Goal: Task Accomplishment & Management: Complete application form

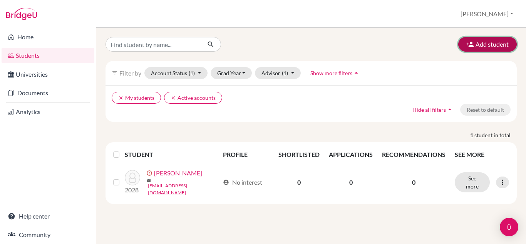
click at [468, 43] on icon "button" at bounding box center [470, 44] width 8 height 8
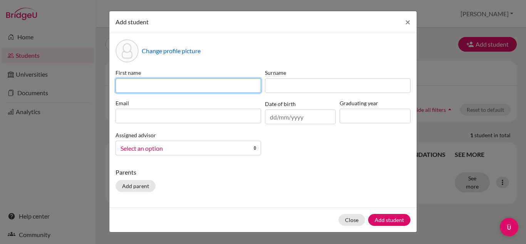
click at [135, 86] on input at bounding box center [189, 85] width 146 height 15
type input "j"
click at [124, 88] on input "JIayu" at bounding box center [189, 85] width 146 height 15
drag, startPoint x: 124, startPoint y: 88, endPoint x: 129, endPoint y: 87, distance: 5.1
click at [129, 87] on input "JIayu" at bounding box center [189, 85] width 146 height 15
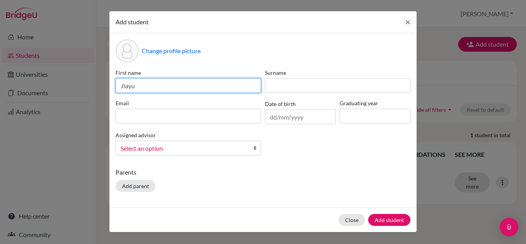
click at [124, 89] on input "JIayu" at bounding box center [189, 85] width 146 height 15
click at [124, 85] on input "JIayu" at bounding box center [189, 85] width 146 height 15
type input "Jiayu"
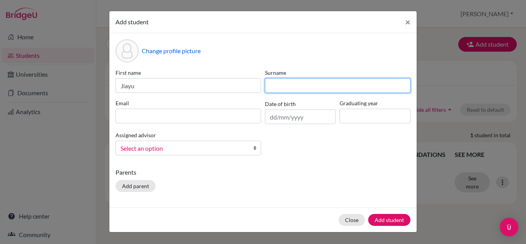
click at [284, 87] on input at bounding box center [338, 85] width 146 height 15
type input "[PERSON_NAME]"
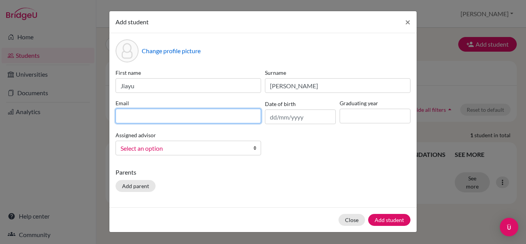
click at [240, 122] on input at bounding box center [189, 116] width 146 height 15
type input "[EMAIL_ADDRESS][DOMAIN_NAME]"
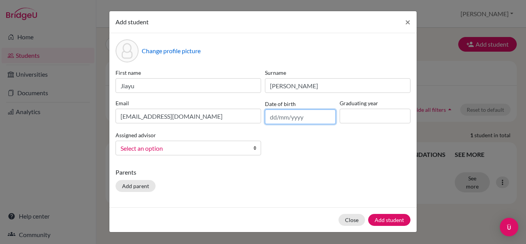
click at [277, 121] on input "text" at bounding box center [300, 116] width 71 height 15
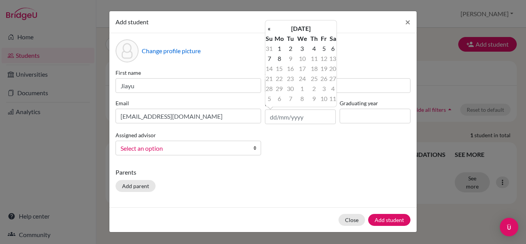
click at [278, 56] on td "8" at bounding box center [279, 59] width 13 height 10
drag, startPoint x: 285, startPoint y: 117, endPoint x: 290, endPoint y: 114, distance: 5.9
click at [285, 116] on input "[DATE]" at bounding box center [300, 116] width 71 height 15
click at [268, 27] on th "«" at bounding box center [269, 28] width 8 height 10
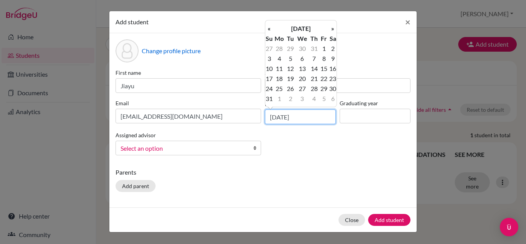
click at [298, 117] on input "[DATE]" at bounding box center [300, 116] width 71 height 15
click at [268, 28] on th "«" at bounding box center [269, 28] width 8 height 10
drag, startPoint x: 306, startPoint y: 116, endPoint x: 295, endPoint y: 114, distance: 11.3
click at [295, 114] on input "[DATE]" at bounding box center [300, 116] width 71 height 15
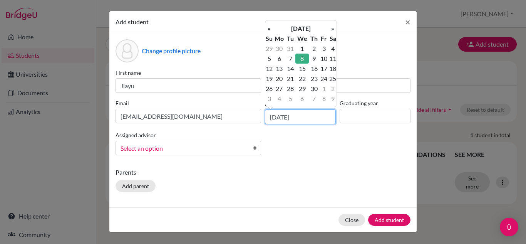
click at [285, 117] on input "[DATE]" at bounding box center [300, 116] width 71 height 15
click at [287, 117] on input "[DATE]" at bounding box center [300, 116] width 71 height 15
type input "[DATE]"
click at [326, 55] on td "8" at bounding box center [324, 59] width 10 height 10
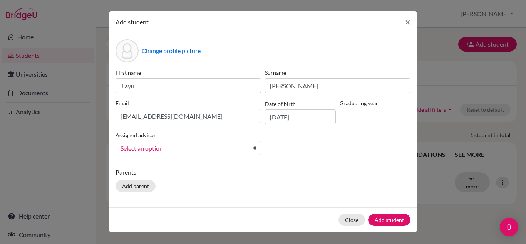
click at [290, 143] on div "First name [PERSON_NAME] Surname [PERSON_NAME] Email [EMAIL_ADDRESS][DOMAIN_NAM…" at bounding box center [263, 115] width 299 height 93
click at [354, 118] on input at bounding box center [375, 116] width 71 height 15
type input "2029"
click at [317, 170] on p "Parents" at bounding box center [263, 172] width 295 height 9
click at [255, 147] on b at bounding box center [257, 148] width 8 height 14
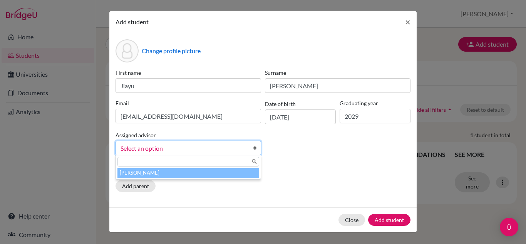
click at [155, 171] on li "[PERSON_NAME]" at bounding box center [188, 173] width 142 height 10
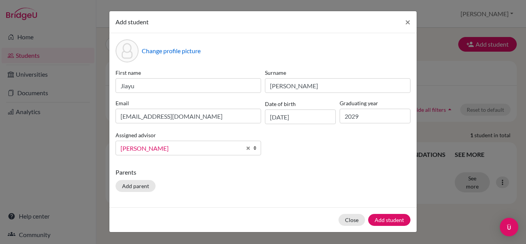
click at [258, 176] on p "Parents" at bounding box center [263, 172] width 295 height 9
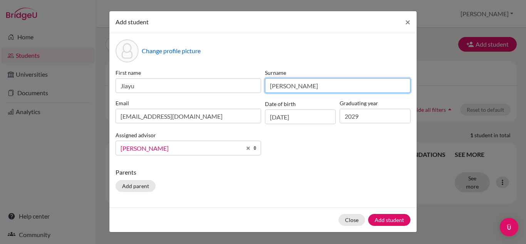
drag, startPoint x: 285, startPoint y: 87, endPoint x: 265, endPoint y: 87, distance: 20.4
click at [265, 87] on input "[PERSON_NAME]" at bounding box center [338, 85] width 146 height 15
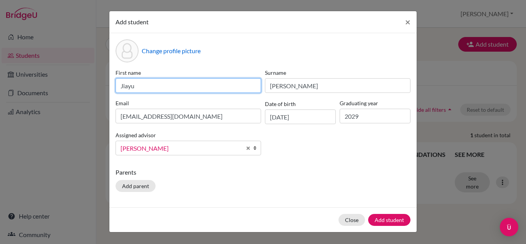
click at [161, 90] on input "Jiayu" at bounding box center [189, 85] width 146 height 15
click at [164, 89] on input "Jiayu (A" at bounding box center [189, 85] width 146 height 15
type input "Jiayu ([PERSON_NAME])"
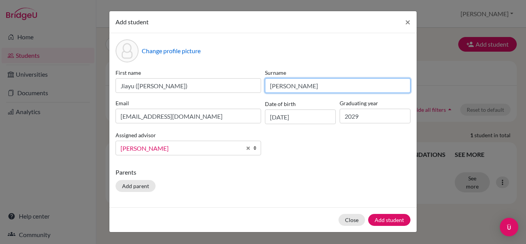
drag, startPoint x: 293, startPoint y: 89, endPoint x: 263, endPoint y: 86, distance: 29.8
click at [263, 86] on div "Surname [PERSON_NAME]" at bounding box center [337, 81] width 149 height 24
type input "Li"
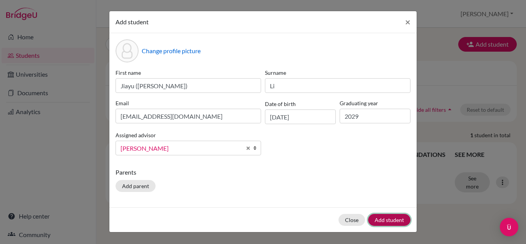
click at [388, 218] on button "Add student" at bounding box center [389, 220] width 42 height 12
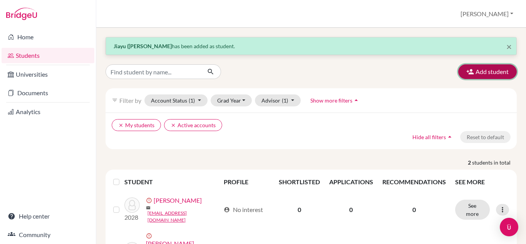
click at [478, 71] on button "Add student" at bounding box center [487, 71] width 59 height 15
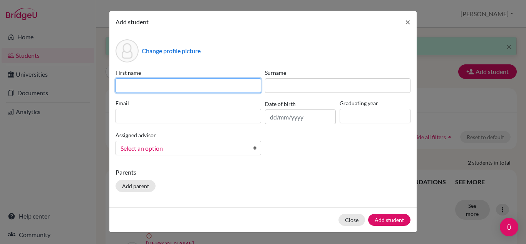
click at [126, 82] on input at bounding box center [189, 85] width 146 height 15
type input "[PERSON_NAME]"
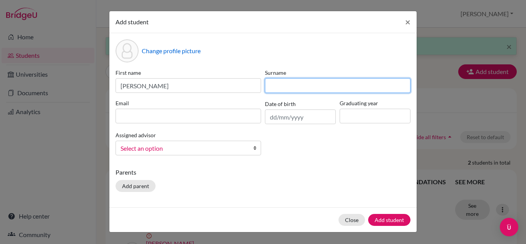
click at [301, 79] on input at bounding box center [338, 85] width 146 height 15
type input "Scorgie"
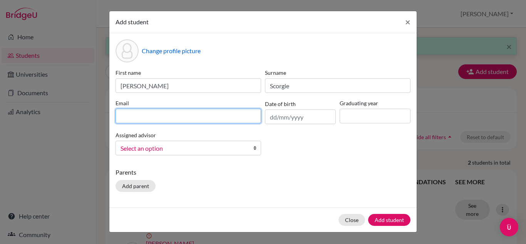
click at [168, 112] on input at bounding box center [189, 116] width 146 height 15
type input "[EMAIL_ADDRESS][DOMAIN_NAME]"
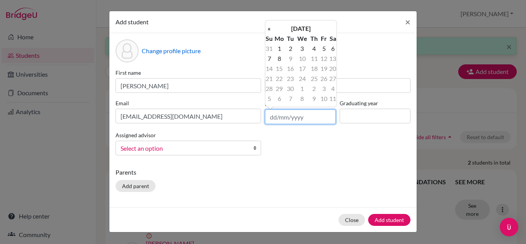
click at [275, 117] on input "text" at bounding box center [300, 116] width 71 height 15
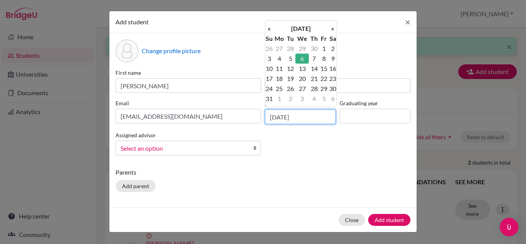
type input "[DATE]"
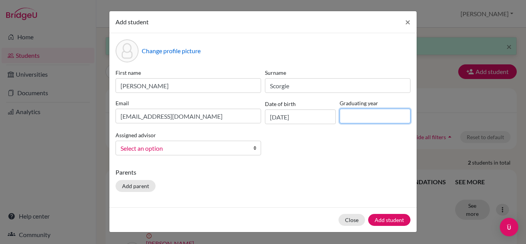
click at [361, 116] on input at bounding box center [375, 116] width 71 height 15
type input "2029"
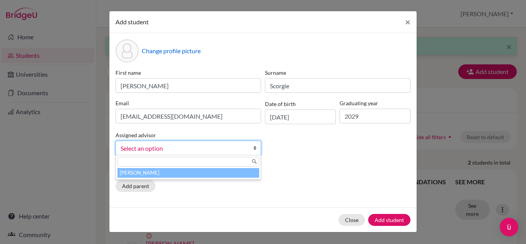
click at [255, 148] on b at bounding box center [257, 148] width 8 height 14
click at [192, 173] on li "[PERSON_NAME]" at bounding box center [188, 173] width 142 height 10
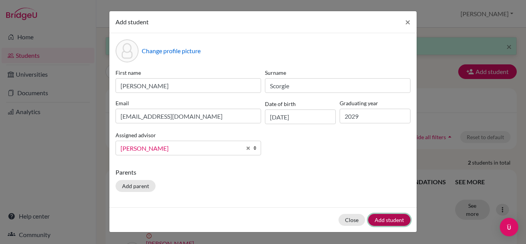
click at [394, 218] on button "Add student" at bounding box center [389, 220] width 42 height 12
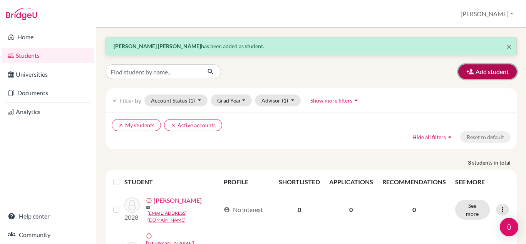
click at [466, 72] on icon "button" at bounding box center [470, 72] width 8 height 8
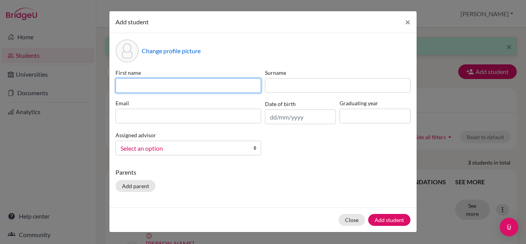
click at [122, 86] on input at bounding box center [189, 85] width 146 height 15
click at [167, 85] on input at bounding box center [189, 85] width 146 height 15
type input "a"
type input "[PERSON_NAME]"
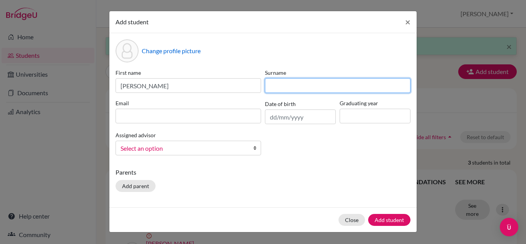
click at [277, 84] on input at bounding box center [338, 85] width 146 height 15
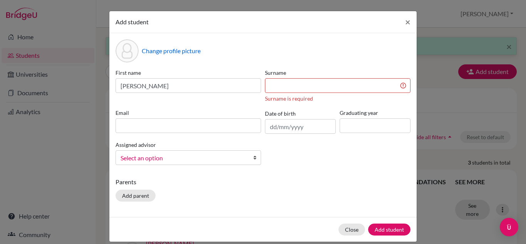
click at [526, 8] on div "Add student × Change profile picture First name [PERSON_NAME] Surname Surname i…" at bounding box center [263, 122] width 526 height 244
click at [270, 85] on input at bounding box center [338, 85] width 146 height 15
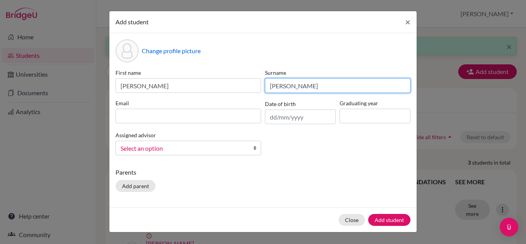
type input "[PERSON_NAME]"
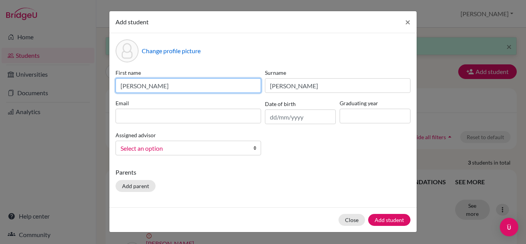
click at [150, 85] on input "[PERSON_NAME]" at bounding box center [189, 85] width 146 height 15
click at [151, 87] on input "Anran (Aim)" at bounding box center [189, 85] width 146 height 15
type input "[PERSON_NAME] ([PERSON_NAME])"
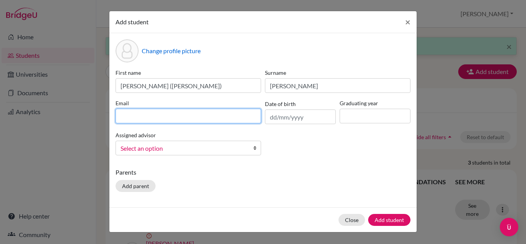
drag, startPoint x: 168, startPoint y: 117, endPoint x: 162, endPoint y: 109, distance: 10.8
click at [168, 117] on input at bounding box center [189, 116] width 146 height 15
type input "[EMAIL_ADDRESS][DOMAIN_NAME]"
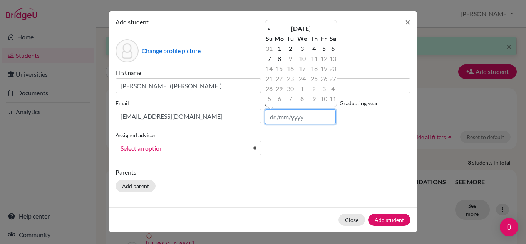
click at [274, 114] on input "text" at bounding box center [300, 116] width 71 height 15
click at [293, 120] on input "1" at bounding box center [300, 116] width 71 height 15
click at [276, 118] on input "11/" at bounding box center [300, 116] width 71 height 15
click at [283, 119] on input "11/" at bounding box center [300, 116] width 71 height 15
click at [276, 116] on input "11/" at bounding box center [300, 116] width 71 height 15
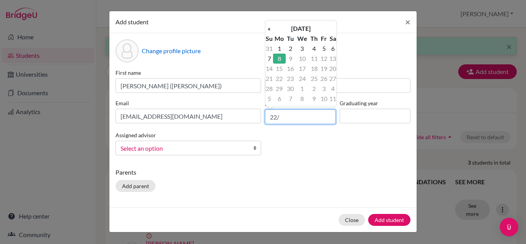
click at [287, 117] on input "22/" at bounding box center [300, 116] width 71 height 15
type input "[DATE]"
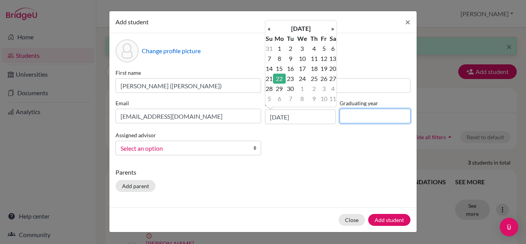
click at [352, 118] on input at bounding box center [375, 116] width 71 height 15
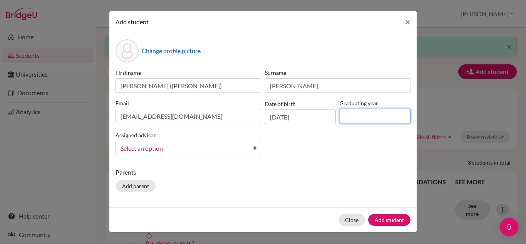
type input "2029"
click at [251, 144] on link "Select an option" at bounding box center [189, 148] width 146 height 15
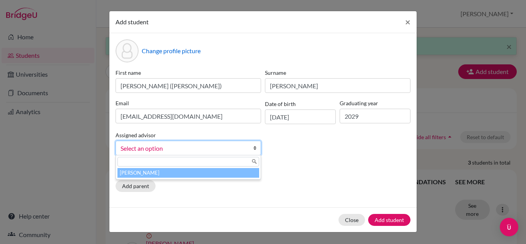
click at [215, 169] on li "[PERSON_NAME]" at bounding box center [188, 173] width 142 height 10
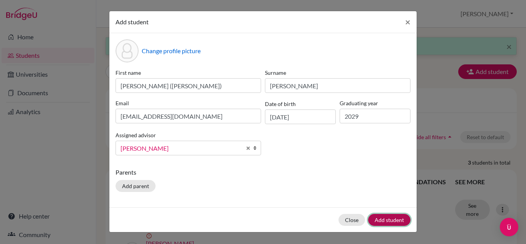
click at [381, 217] on button "Add student" at bounding box center [389, 220] width 42 height 12
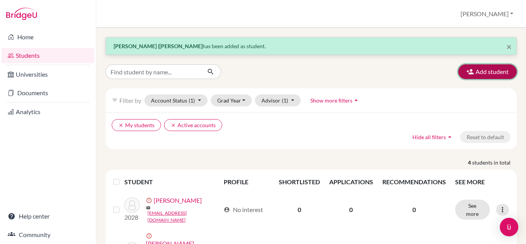
click at [490, 71] on button "Add student" at bounding box center [487, 71] width 59 height 15
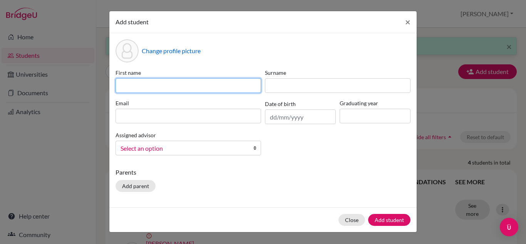
click at [144, 83] on input at bounding box center [189, 85] width 146 height 15
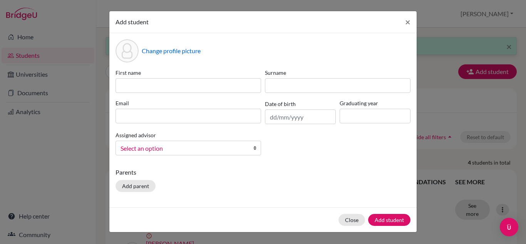
click at [205, 63] on div "Change profile picture First name Surname Email Date of birth Graduating year A…" at bounding box center [262, 120] width 307 height 174
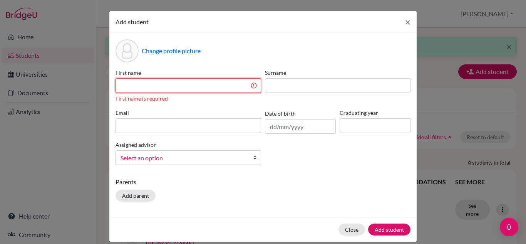
click at [131, 86] on input at bounding box center [189, 85] width 146 height 15
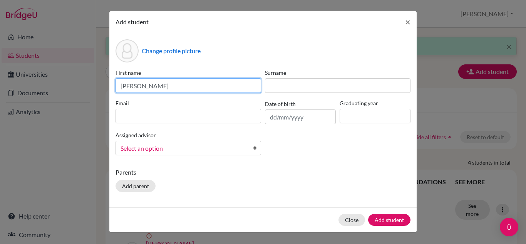
type input "[PERSON_NAME]"
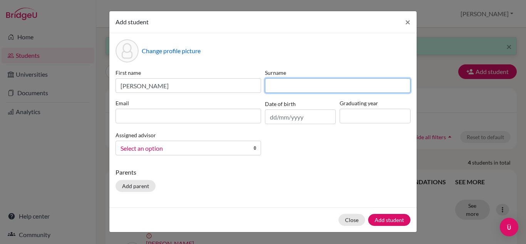
click at [334, 86] on input at bounding box center [338, 85] width 146 height 15
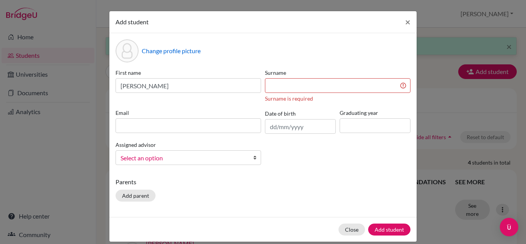
click at [398, 55] on div "Change profile picture" at bounding box center [263, 50] width 295 height 23
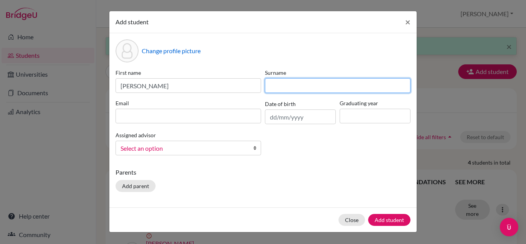
click at [280, 86] on input at bounding box center [338, 85] width 146 height 15
type input "Thway"
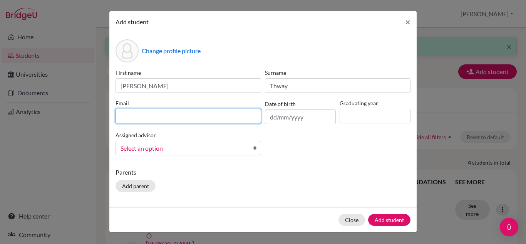
click at [188, 112] on input at bounding box center [189, 116] width 146 height 15
type input "[EMAIL_ADDRESS][DOMAIN_NAME]"
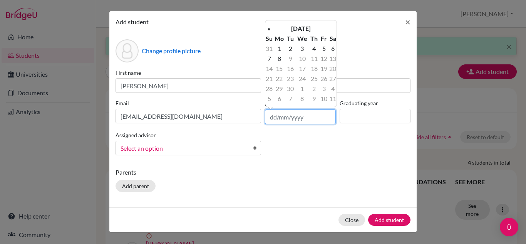
click at [275, 118] on input "text" at bounding box center [300, 116] width 71 height 15
type input "[DATE]"
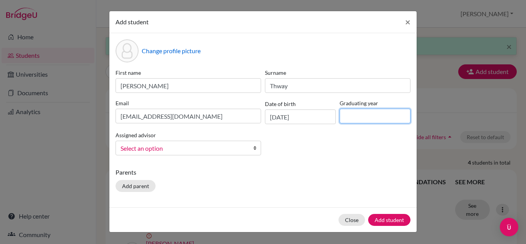
click at [354, 115] on input at bounding box center [375, 116] width 71 height 15
type input "2029"
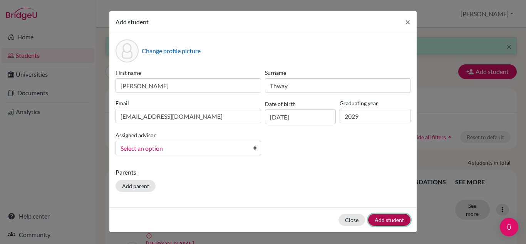
click at [383, 222] on button "Add student" at bounding box center [389, 220] width 42 height 12
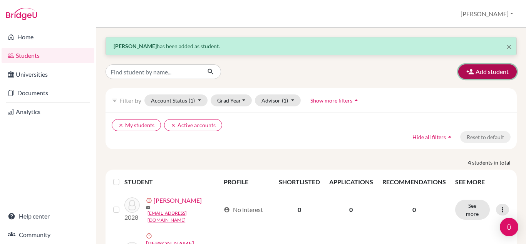
click at [470, 68] on button "Add student" at bounding box center [487, 71] width 59 height 15
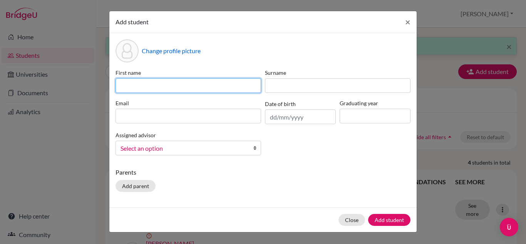
click at [127, 84] on input at bounding box center [189, 85] width 146 height 15
drag, startPoint x: 255, startPoint y: 86, endPoint x: 230, endPoint y: 86, distance: 24.6
click at [224, 87] on input "Yihang" at bounding box center [189, 85] width 146 height 15
type input "Yihang (Coco)"
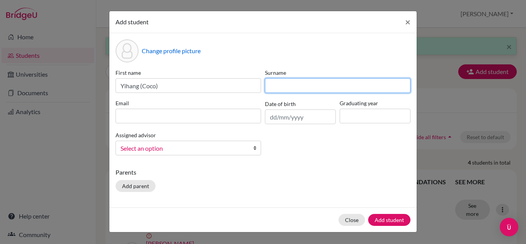
click at [282, 91] on input at bounding box center [338, 85] width 146 height 15
type input "Tang"
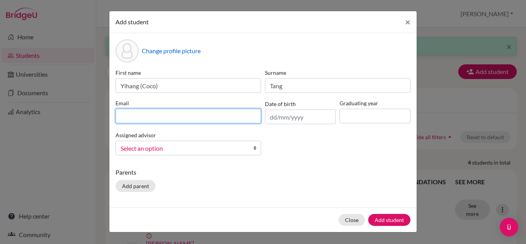
click at [127, 119] on input at bounding box center [189, 116] width 146 height 15
type input "[EMAIL_ADDRESS][DOMAIN_NAME]"
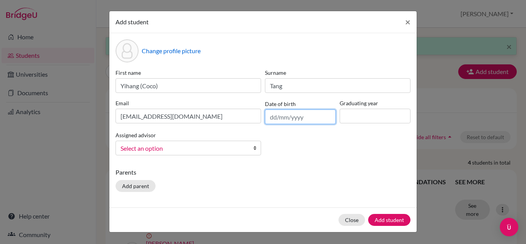
click at [271, 118] on input "text" at bounding box center [300, 116] width 71 height 15
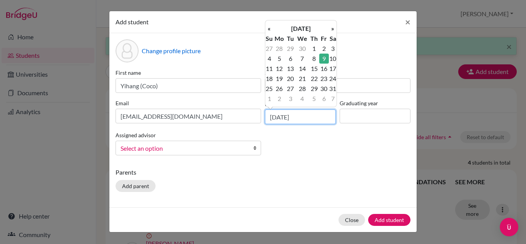
type input "[DATE]"
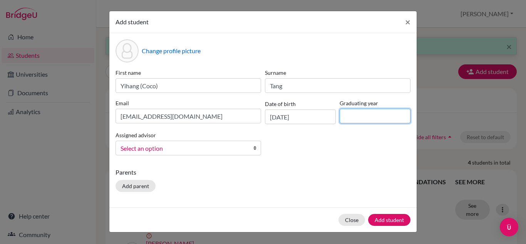
click at [363, 114] on input at bounding box center [375, 116] width 71 height 15
type input "2029"
click at [256, 148] on b at bounding box center [257, 148] width 8 height 14
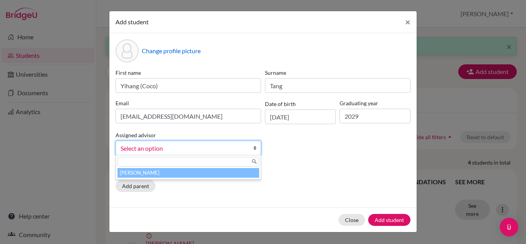
click at [216, 171] on li "[PERSON_NAME]" at bounding box center [188, 173] width 142 height 10
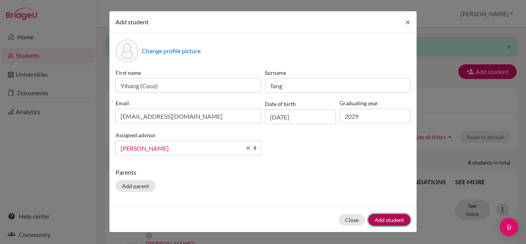
click at [388, 220] on button "Add student" at bounding box center [389, 220] width 42 height 12
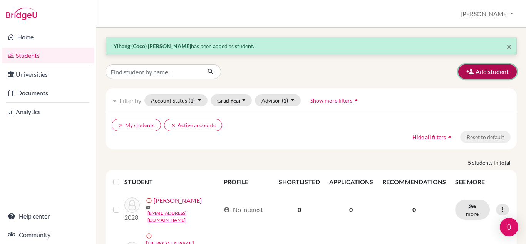
click at [474, 72] on button "Add student" at bounding box center [487, 71] width 59 height 15
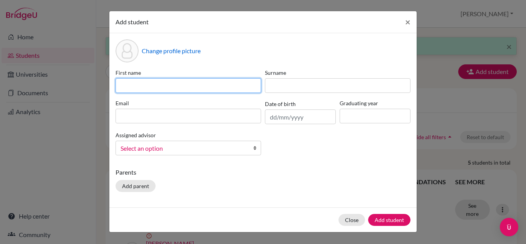
click at [129, 82] on input at bounding box center [189, 85] width 146 height 15
click at [120, 84] on input "[PERSON_NAME]" at bounding box center [189, 85] width 146 height 15
drag, startPoint x: 130, startPoint y: 85, endPoint x: 106, endPoint y: 79, distance: 24.2
click at [106, 79] on div "Add student × Change profile picture First name [PERSON_NAME] Surname Email Dat…" at bounding box center [263, 122] width 526 height 244
type input "ziqiAndy"
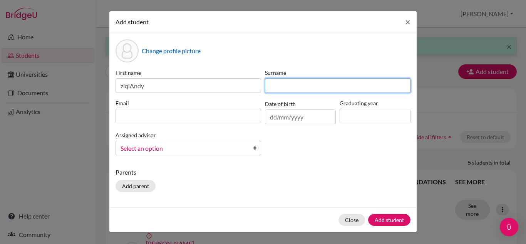
click at [291, 79] on input at bounding box center [338, 85] width 146 height 15
type input "Xia"
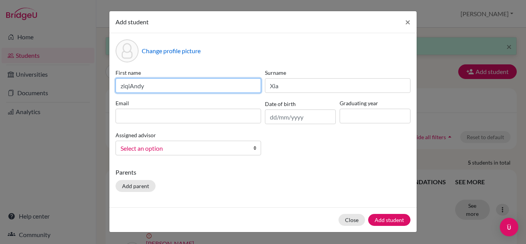
click at [122, 87] on input "ziqiAndy" at bounding box center [189, 85] width 146 height 15
click at [131, 86] on input "ZiqiAndy" at bounding box center [189, 85] width 146 height 15
click at [165, 84] on input "Ziqi ([PERSON_NAME]" at bounding box center [189, 85] width 146 height 15
type input "[PERSON_NAME] ([PERSON_NAME])"
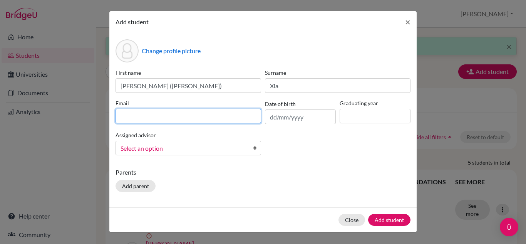
click at [131, 113] on input at bounding box center [189, 116] width 146 height 15
type input "[EMAIL_ADDRESS][DOMAIN_NAME]"
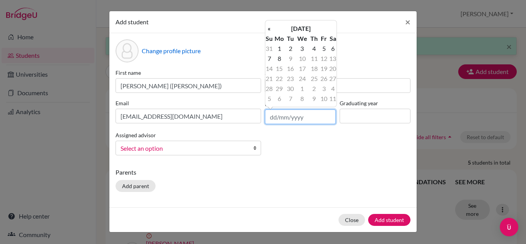
click at [274, 116] on input "text" at bounding box center [300, 116] width 71 height 15
click at [267, 30] on th "«" at bounding box center [269, 28] width 8 height 10
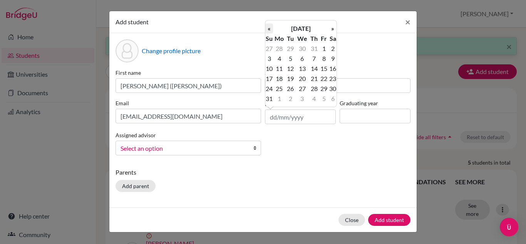
click at [267, 30] on th "«" at bounding box center [269, 28] width 8 height 10
click at [332, 69] on td "19" at bounding box center [333, 69] width 8 height 10
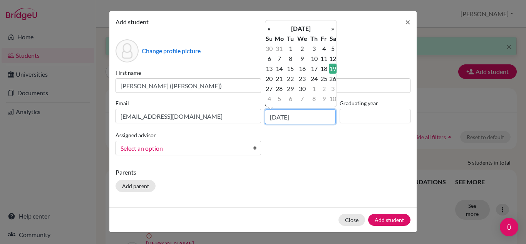
click at [303, 117] on input "[DATE]" at bounding box center [300, 116] width 71 height 15
drag, startPoint x: 305, startPoint y: 116, endPoint x: 297, endPoint y: 116, distance: 8.1
click at [297, 116] on input "[DATE]" at bounding box center [300, 116] width 71 height 15
type input "[DATE]"
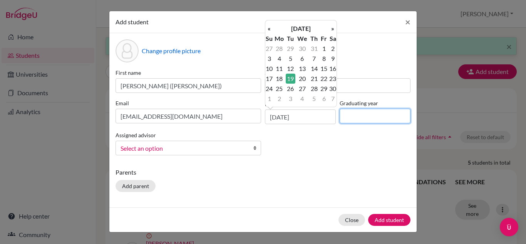
click at [365, 113] on input at bounding box center [375, 116] width 71 height 15
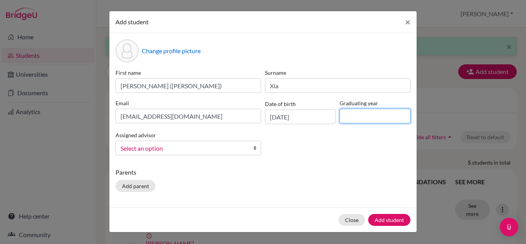
type input "2029"
click at [258, 146] on b at bounding box center [257, 148] width 8 height 14
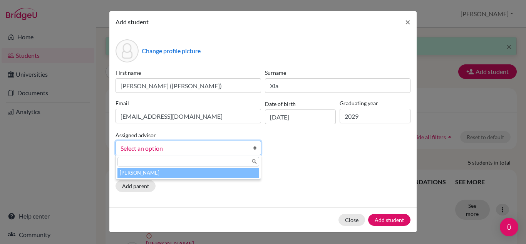
click at [181, 171] on li "[PERSON_NAME]" at bounding box center [188, 173] width 142 height 10
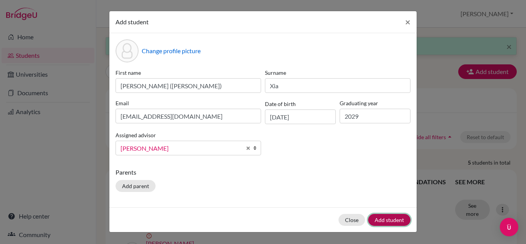
click at [389, 215] on button "Add student" at bounding box center [389, 220] width 42 height 12
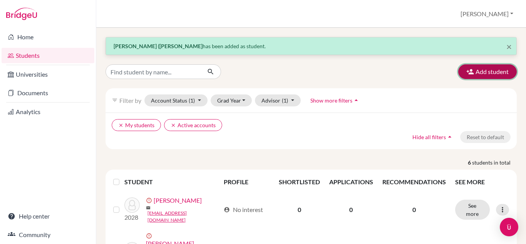
click at [471, 72] on button "Add student" at bounding box center [487, 71] width 59 height 15
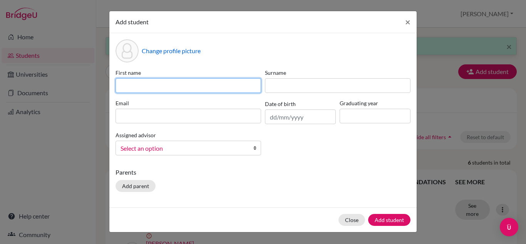
click at [123, 85] on input at bounding box center [189, 85] width 146 height 15
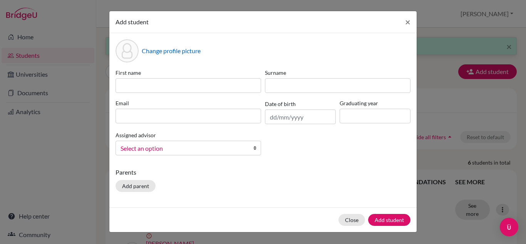
click at [198, 65] on div "Change profile picture First name Surname Email Date of birth Graduating year A…" at bounding box center [262, 120] width 307 height 174
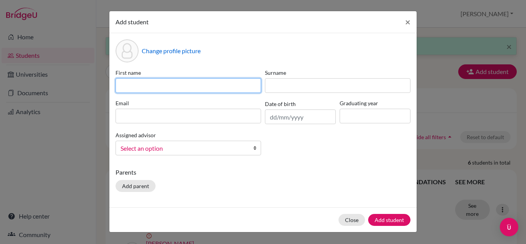
click at [143, 81] on input at bounding box center [189, 85] width 146 height 15
type input "xuaner (coco)"
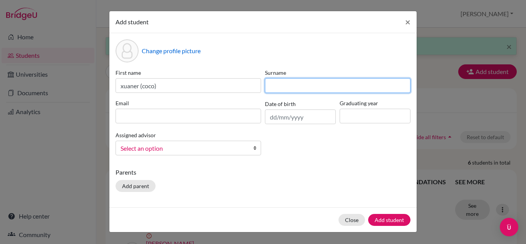
click at [284, 80] on input at bounding box center [338, 85] width 146 height 15
type input "jing"
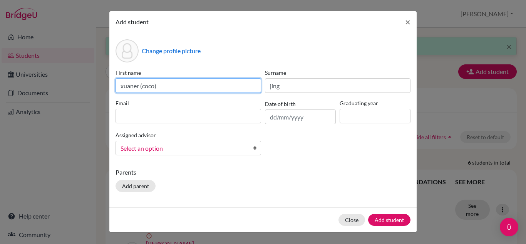
click at [125, 87] on input "xuaner (coco)" at bounding box center [189, 85] width 146 height 15
click at [145, 87] on input "Xuaner (coco)" at bounding box center [189, 85] width 146 height 15
type input "Xuaner ([PERSON_NAME])"
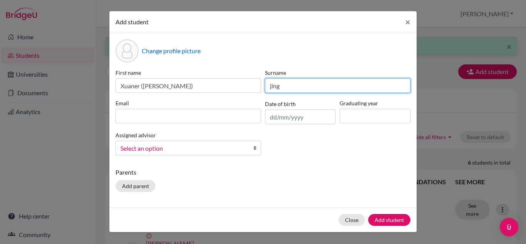
click at [271, 87] on input "jing" at bounding box center [338, 85] width 146 height 15
type input "[PERSON_NAME]"
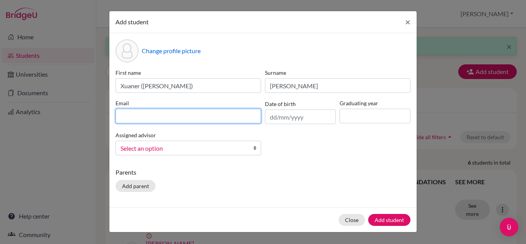
click at [131, 118] on input at bounding box center [189, 116] width 146 height 15
type input "[EMAIL_ADDRESS][DOMAIN_NAME]"
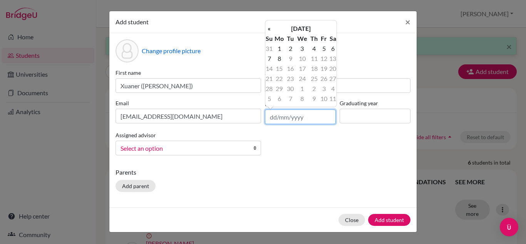
click at [275, 115] on input "text" at bounding box center [300, 116] width 71 height 15
click at [368, 149] on div "First name [PERSON_NAME] ([PERSON_NAME]) Surname Jing Email [EMAIL_ADDRESS][DOM…" at bounding box center [263, 115] width 299 height 93
drag, startPoint x: 272, startPoint y: 116, endPoint x: 286, endPoint y: 112, distance: 15.1
click at [272, 116] on input "text" at bounding box center [300, 116] width 71 height 15
type input "[DATE]"
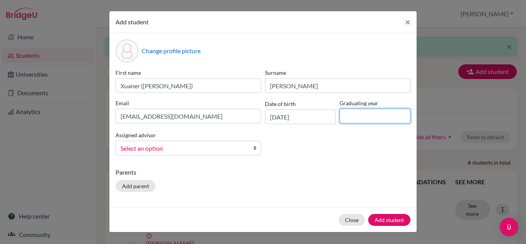
click at [366, 120] on input at bounding box center [375, 116] width 71 height 15
type input "2029"
click at [253, 150] on link "Select an option" at bounding box center [189, 148] width 146 height 15
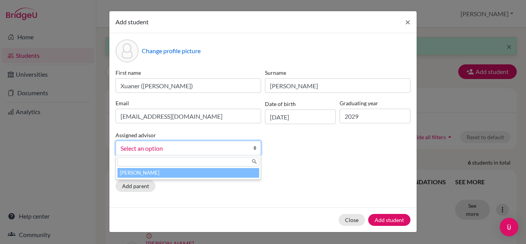
click at [184, 170] on li "[PERSON_NAME]" at bounding box center [188, 173] width 142 height 10
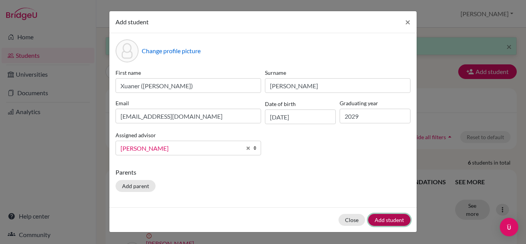
click at [394, 221] on button "Add student" at bounding box center [389, 220] width 42 height 12
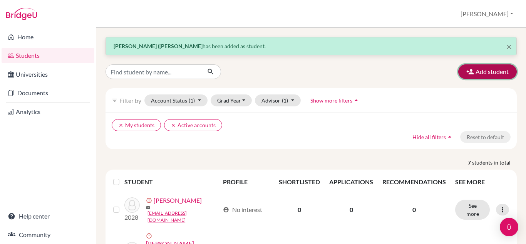
click at [476, 69] on button "Add student" at bounding box center [487, 71] width 59 height 15
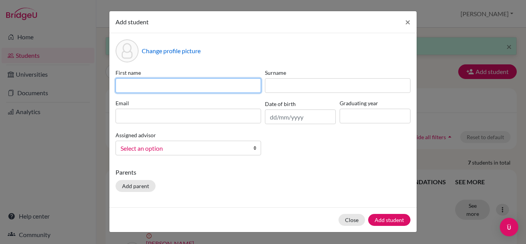
click at [127, 86] on input at bounding box center [189, 85] width 146 height 15
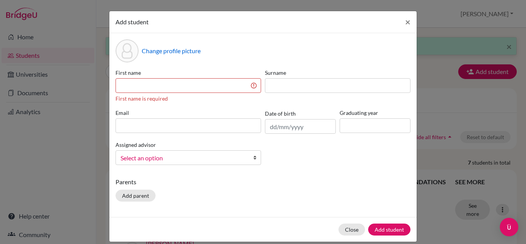
click at [251, 39] on div "Change profile picture First name First name is required Surname Email Date of …" at bounding box center [262, 125] width 307 height 184
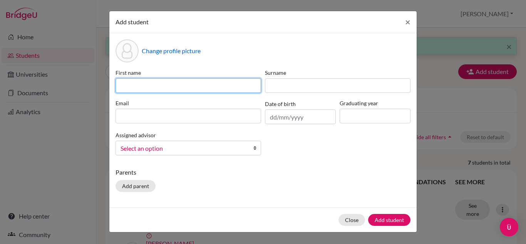
click at [146, 80] on input at bounding box center [189, 85] width 146 height 15
type input "M"
type input "t"
type input "TENGYUE"
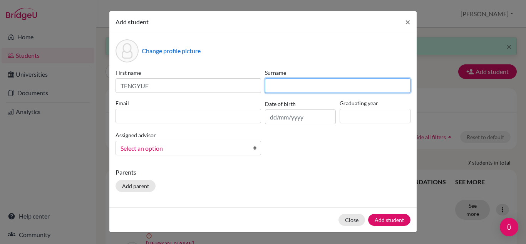
click at [286, 82] on input at bounding box center [338, 85] width 146 height 15
type input "T"
type input "Ma"
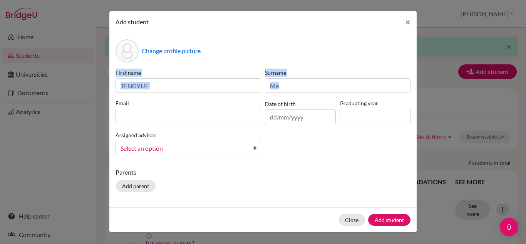
drag, startPoint x: 105, startPoint y: 81, endPoint x: 139, endPoint y: 121, distance: 52.2
click at [114, 126] on div "Add student × Change profile picture First name TENGYUE Surname Ma Email Date o…" at bounding box center [263, 122] width 526 height 244
click at [151, 82] on input "TENGYUE" at bounding box center [189, 85] width 146 height 15
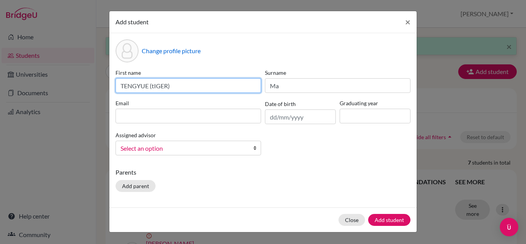
click at [166, 86] on input "TENGYUE (tIGER)" at bounding box center [189, 85] width 146 height 15
click at [167, 86] on input "TENGYUE (tIGER)" at bounding box center [189, 85] width 146 height 15
type input "TENGYUE (Tiger)"
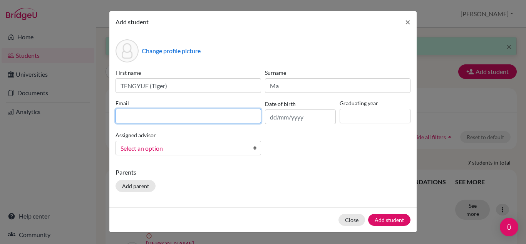
click at [118, 115] on input at bounding box center [189, 116] width 146 height 15
type input "[EMAIL_ADDRESS][DOMAIN_NAME]"
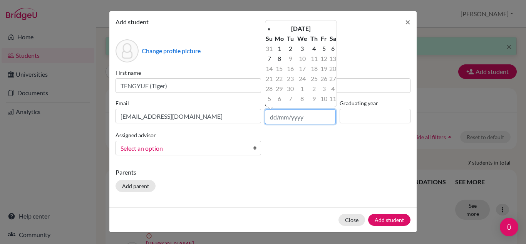
click at [271, 119] on input "text" at bounding box center [300, 116] width 71 height 15
click at [312, 27] on th "[DATE]" at bounding box center [301, 28] width 56 height 10
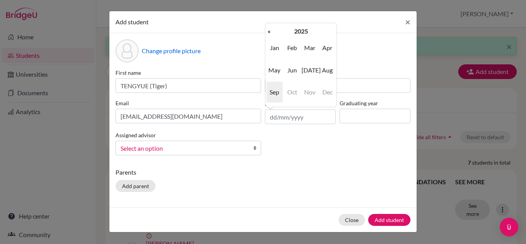
click at [325, 90] on span "Dec" at bounding box center [327, 92] width 16 height 21
drag, startPoint x: 300, startPoint y: 34, endPoint x: 293, endPoint y: 33, distance: 7.4
click at [300, 34] on th "2025" at bounding box center [301, 31] width 56 height 10
drag, startPoint x: 295, startPoint y: 46, endPoint x: 293, endPoint y: 58, distance: 12.0
click at [293, 58] on span "2020" at bounding box center [292, 47] width 16 height 21
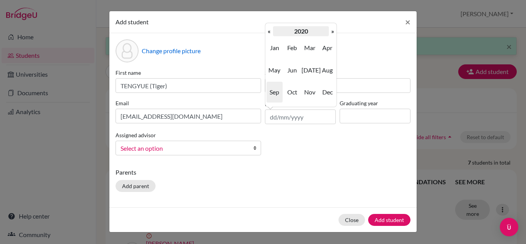
click at [285, 32] on th "2020" at bounding box center [301, 31] width 56 height 10
click at [269, 31] on th "«" at bounding box center [269, 31] width 8 height 10
click at [269, 32] on th "«" at bounding box center [269, 31] width 8 height 10
drag, startPoint x: 333, startPoint y: 34, endPoint x: 326, endPoint y: 37, distance: 6.9
click at [332, 34] on th "»" at bounding box center [333, 31] width 8 height 10
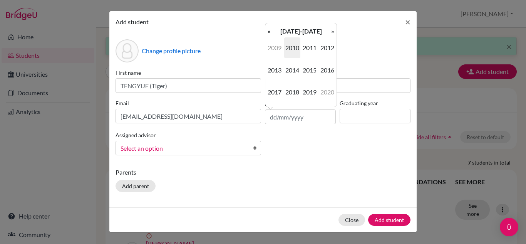
click at [296, 50] on span "2010" at bounding box center [292, 47] width 16 height 21
click at [329, 87] on span "Dec" at bounding box center [327, 92] width 16 height 21
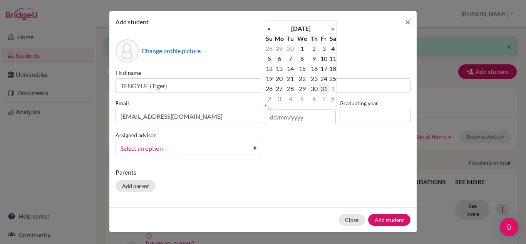
click at [322, 88] on td "31" at bounding box center [324, 89] width 10 height 10
type input "[DATE]"
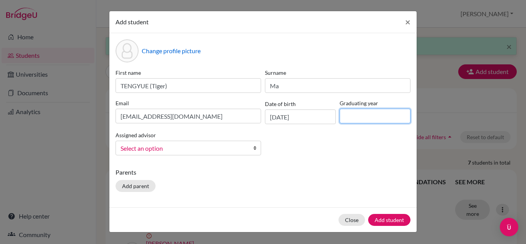
click at [350, 116] on input at bounding box center [375, 116] width 71 height 15
type input "2029"
click at [251, 150] on link "Select an option" at bounding box center [189, 148] width 146 height 15
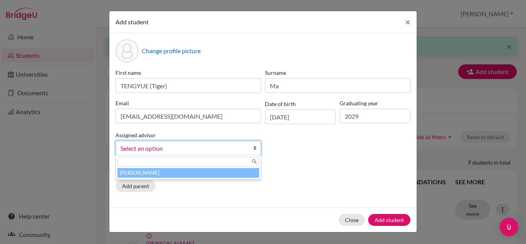
click at [180, 175] on li "[PERSON_NAME]" at bounding box center [188, 173] width 142 height 10
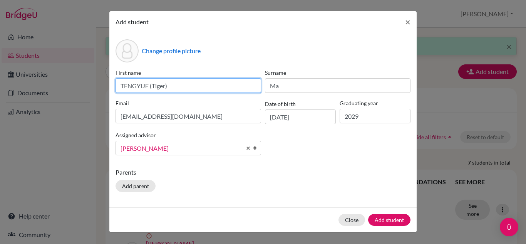
click at [147, 85] on input "TENGYUE (Tiger)" at bounding box center [189, 85] width 146 height 15
type input "Tengyue (Tiger)"
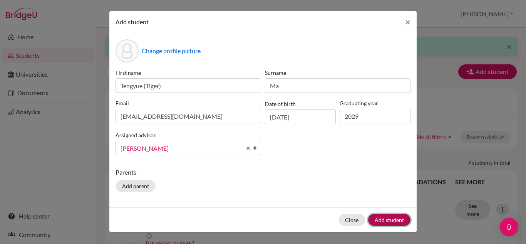
click at [392, 218] on button "Add student" at bounding box center [389, 220] width 42 height 12
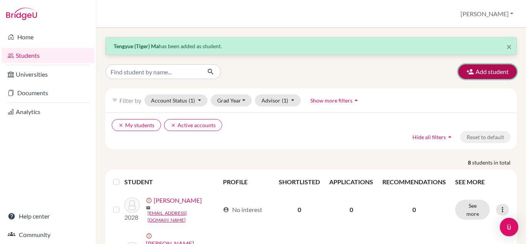
click at [475, 69] on button "Add student" at bounding box center [487, 71] width 59 height 15
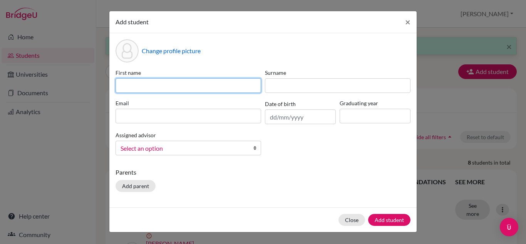
click at [126, 86] on input at bounding box center [189, 85] width 146 height 15
click at [128, 89] on input at bounding box center [189, 85] width 146 height 15
type input "Sarisa"
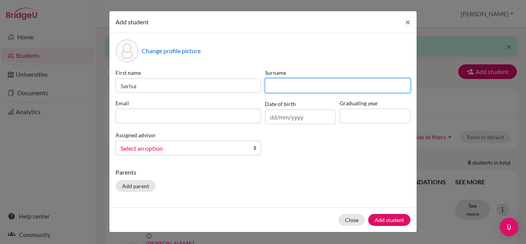
click at [288, 87] on input at bounding box center [338, 85] width 146 height 15
type input "Veeratacha"
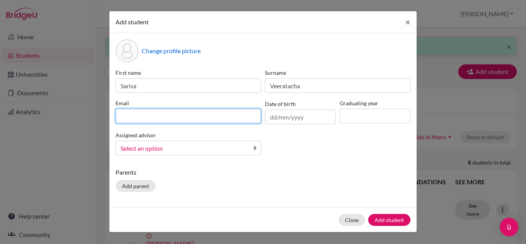
click at [154, 120] on input at bounding box center [189, 116] width 146 height 15
type input "[EMAIL_ADDRESS][DOMAIN_NAME]"
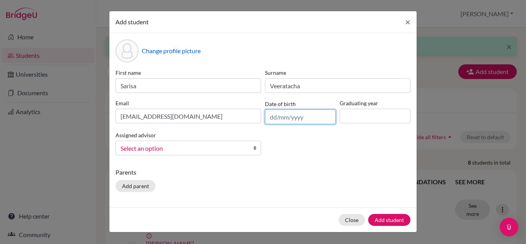
click at [269, 116] on input "text" at bounding box center [300, 116] width 71 height 15
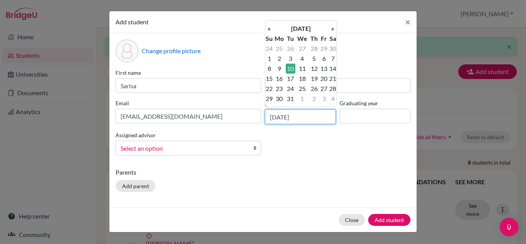
type input "[DATE]"
click at [366, 116] on input at bounding box center [375, 116] width 71 height 15
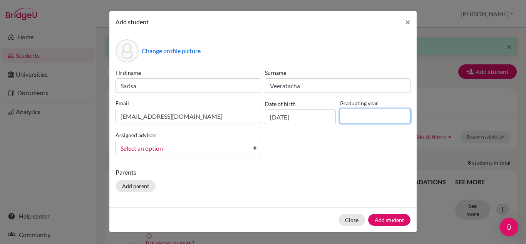
type input "2029"
click at [257, 143] on b at bounding box center [257, 148] width 8 height 14
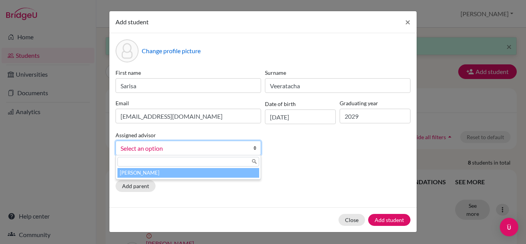
click at [195, 170] on li "[PERSON_NAME]" at bounding box center [188, 173] width 142 height 10
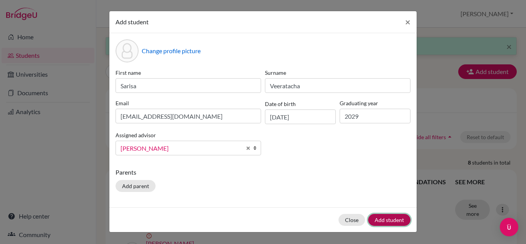
click at [386, 218] on button "Add student" at bounding box center [389, 220] width 42 height 12
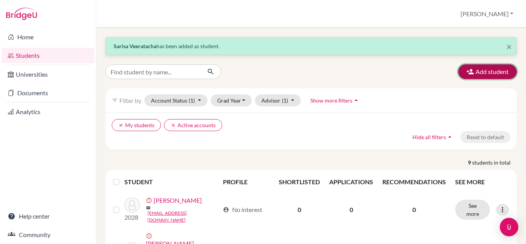
click at [470, 68] on button "Add student" at bounding box center [487, 71] width 59 height 15
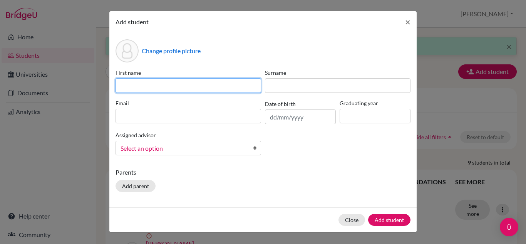
click at [191, 82] on input at bounding box center [189, 85] width 146 height 15
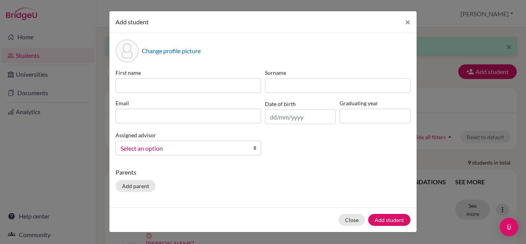
click at [156, 78] on div "First name" at bounding box center [188, 81] width 149 height 24
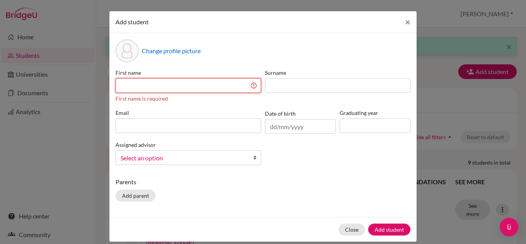
click at [149, 86] on input at bounding box center [189, 85] width 146 height 15
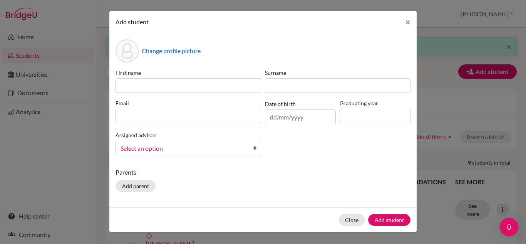
click at [269, 45] on div "Change profile picture" at bounding box center [263, 50] width 295 height 23
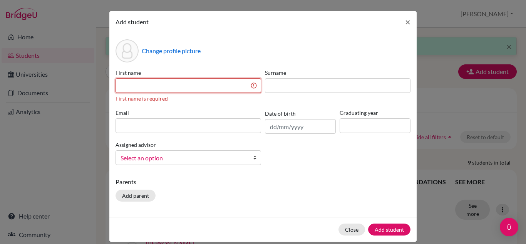
click at [144, 88] on input at bounding box center [189, 85] width 146 height 15
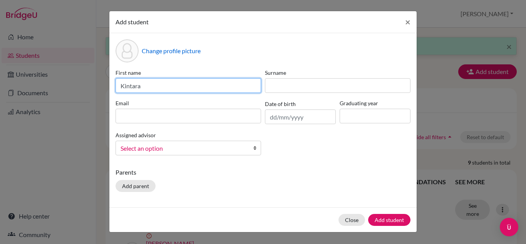
type input "Kintara"
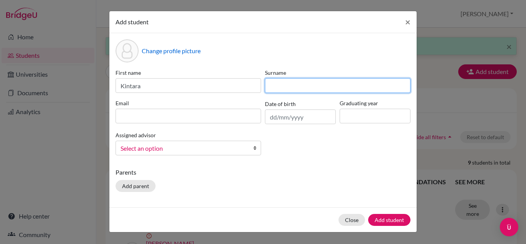
click at [329, 87] on input at bounding box center [338, 85] width 146 height 15
type input "Tiankittamron"
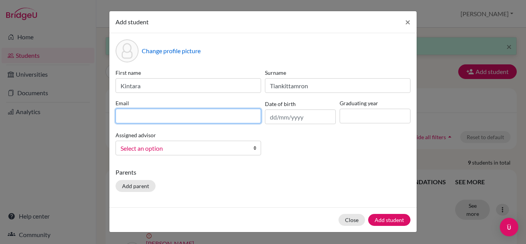
click at [124, 113] on input "g" at bounding box center [189, 116] width 146 height 15
type input "g"
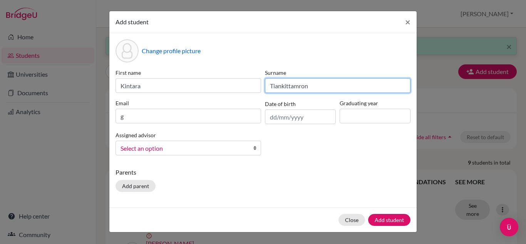
click at [340, 91] on input "Tiankittamron" at bounding box center [338, 85] width 146 height 15
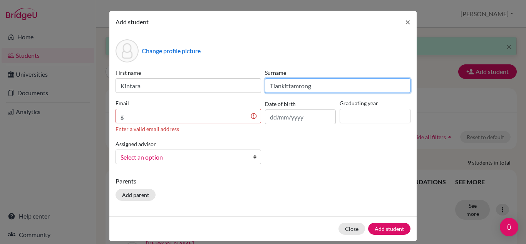
type input "Tiankittamrong"
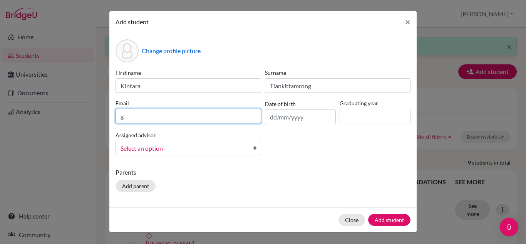
click at [136, 118] on input "g" at bounding box center [189, 116] width 146 height 15
type input "[EMAIL_ADDRESS][DOMAIN_NAME]"
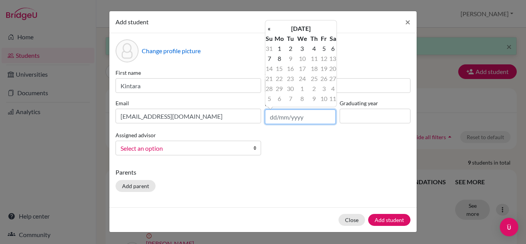
click at [274, 120] on input "text" at bounding box center [300, 116] width 71 height 15
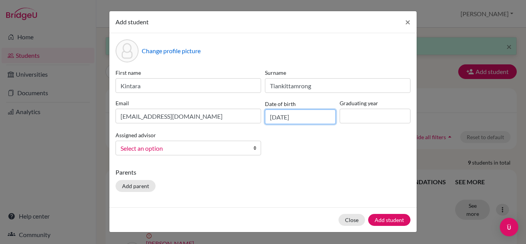
click at [288, 117] on input "[DATE]" at bounding box center [300, 116] width 71 height 15
click at [289, 116] on input "[DATE]" at bounding box center [300, 116] width 71 height 15
type input "[DATE]"
click at [357, 113] on input at bounding box center [375, 116] width 71 height 15
type input "2029"
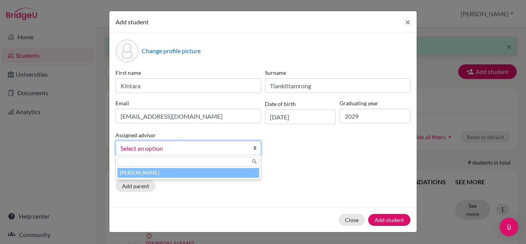
click at [200, 144] on span "Select an option" at bounding box center [184, 148] width 126 height 10
click at [175, 172] on li "[PERSON_NAME]" at bounding box center [188, 173] width 142 height 10
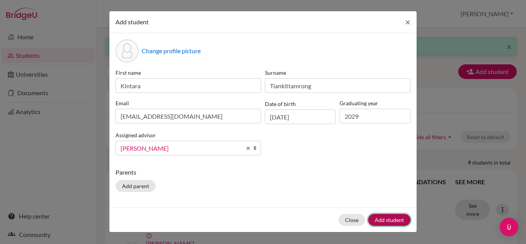
click at [382, 218] on button "Add student" at bounding box center [389, 220] width 42 height 12
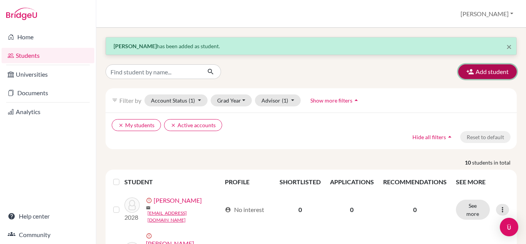
click at [475, 72] on button "Add student" at bounding box center [487, 71] width 59 height 15
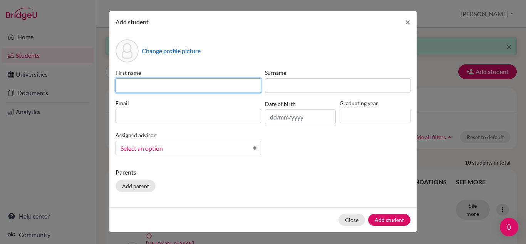
click at [147, 87] on input at bounding box center [189, 85] width 146 height 15
type input "h"
type input "a"
type input "[PERSON_NAME]"
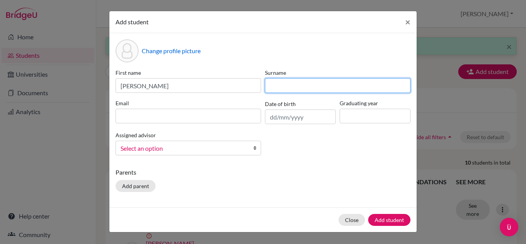
click at [276, 82] on input at bounding box center [338, 85] width 146 height 15
type input "ma"
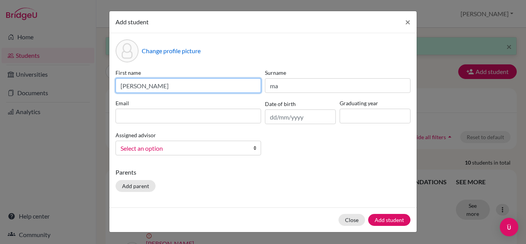
click at [148, 85] on input "[PERSON_NAME]" at bounding box center [189, 85] width 146 height 15
type input "j"
click at [124, 87] on input "hainuo ([PERSON_NAME])" at bounding box center [189, 85] width 146 height 15
type input "Hainuo ([PERSON_NAME])"
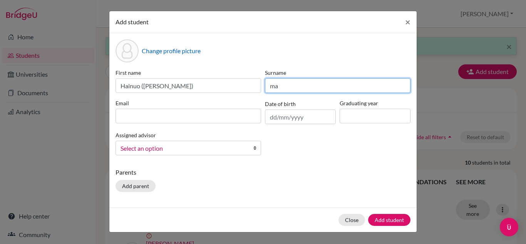
click at [275, 86] on input "ma" at bounding box center [338, 85] width 146 height 15
type input "Ma"
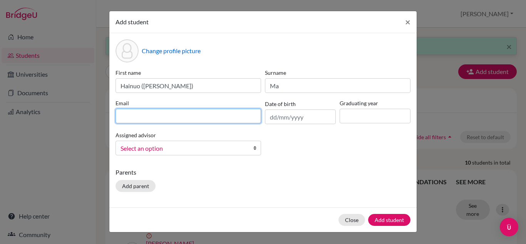
click at [136, 118] on input at bounding box center [189, 116] width 146 height 15
type input "[EMAIL_ADDRESS][DOMAIN_NAME]"
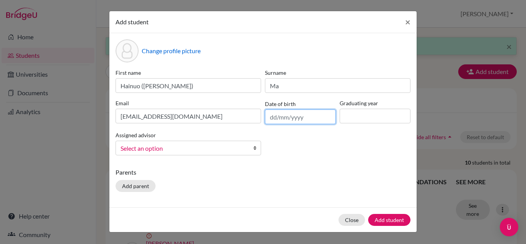
click at [274, 119] on input "text" at bounding box center [300, 116] width 71 height 15
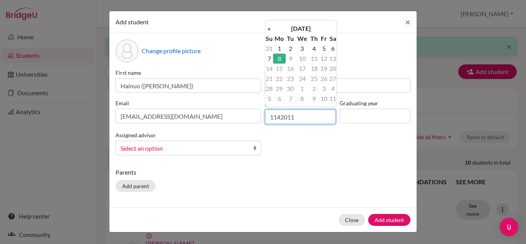
click at [276, 118] on input "1142011" at bounding box center [300, 116] width 71 height 15
click at [282, 116] on input "11/42011" at bounding box center [300, 116] width 71 height 15
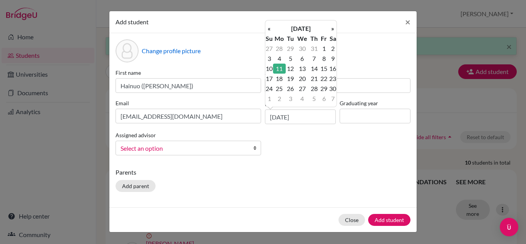
click at [280, 66] on td "11" at bounding box center [279, 69] width 13 height 10
type input "[DATE]"
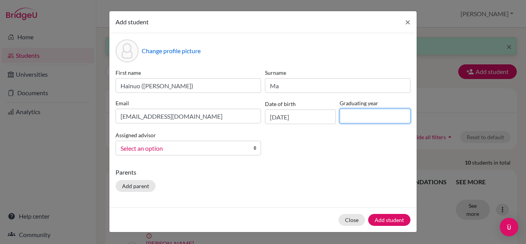
click at [349, 116] on input at bounding box center [375, 116] width 71 height 15
type input "2029"
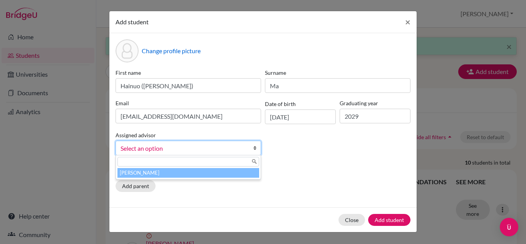
click at [255, 145] on b at bounding box center [257, 148] width 8 height 14
click at [201, 173] on li "[PERSON_NAME]" at bounding box center [188, 173] width 142 height 10
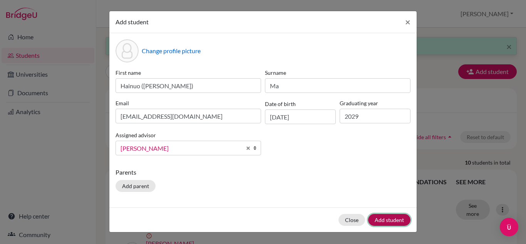
click at [395, 221] on button "Add student" at bounding box center [389, 220] width 42 height 12
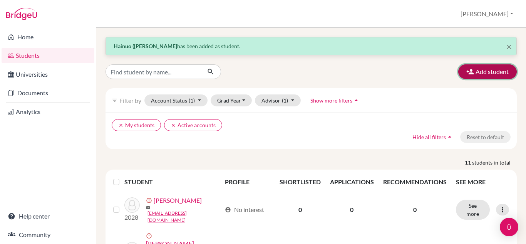
click at [473, 71] on button "Add student" at bounding box center [487, 71] width 59 height 15
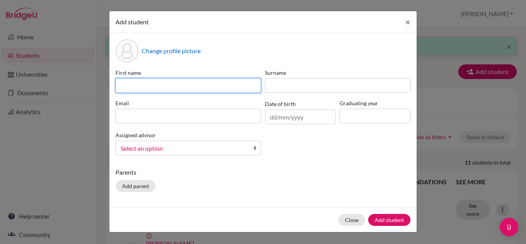
click at [133, 83] on input at bounding box center [189, 85] width 146 height 15
click at [126, 83] on input at bounding box center [189, 85] width 146 height 15
type input "t"
type input "[PERSON_NAME]"
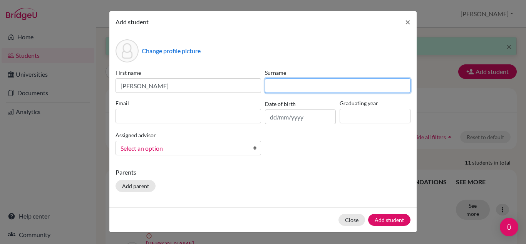
click at [288, 81] on input at bounding box center [338, 85] width 146 height 15
type input "Xia"
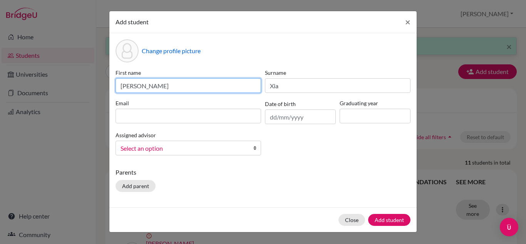
click at [137, 86] on input "[PERSON_NAME]" at bounding box center [189, 85] width 146 height 15
click at [157, 86] on input "Tianle" at bounding box center [189, 85] width 146 height 15
click at [158, 85] on input "Tianle (" at bounding box center [189, 85] width 146 height 15
type input "Tianle ([PERSON_NAME])"
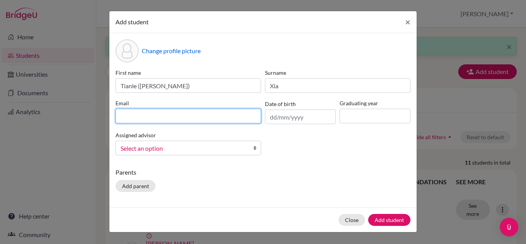
click at [165, 116] on input at bounding box center [189, 116] width 146 height 15
click at [153, 120] on input at bounding box center [189, 116] width 146 height 15
type input "[EMAIL_ADDRESS][DOMAIN_NAME]"
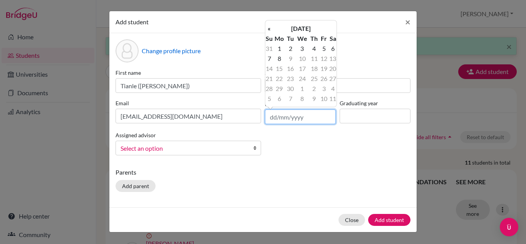
click at [272, 116] on input "text" at bounding box center [300, 116] width 71 height 15
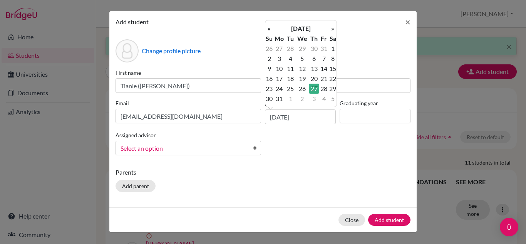
click at [314, 86] on td "27" at bounding box center [314, 89] width 10 height 10
type input "[DATE]"
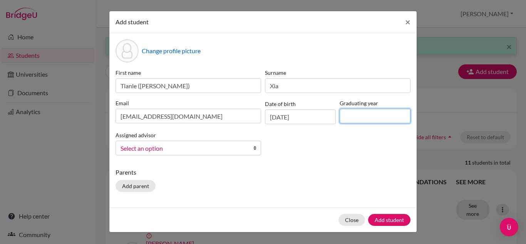
click at [352, 114] on input at bounding box center [375, 116] width 71 height 15
type input "2029"
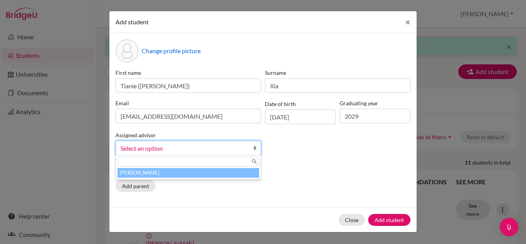
click at [256, 147] on b at bounding box center [257, 148] width 8 height 14
click at [185, 172] on li "[PERSON_NAME]" at bounding box center [188, 173] width 142 height 10
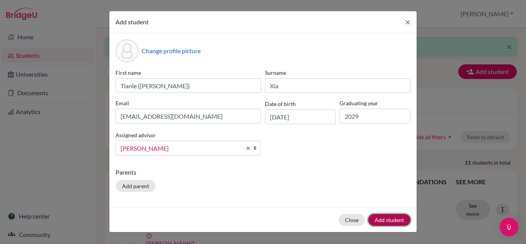
click at [382, 216] on button "Add student" at bounding box center [389, 220] width 42 height 12
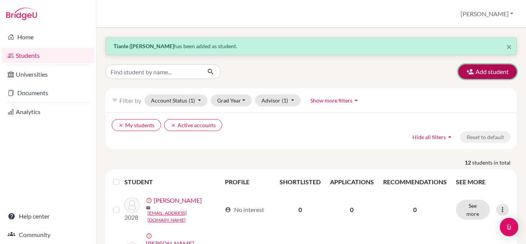
click at [466, 69] on icon "button" at bounding box center [470, 72] width 8 height 8
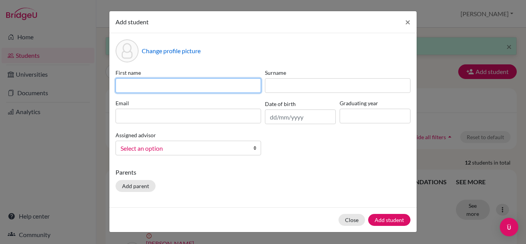
click at [183, 87] on input at bounding box center [189, 85] width 146 height 15
type input "[PERSON_NAME]"
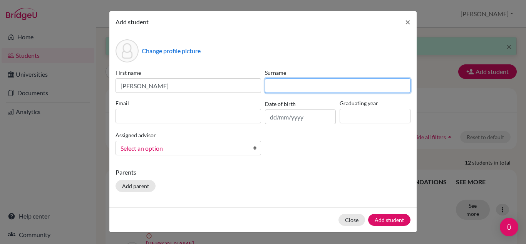
click at [277, 83] on input at bounding box center [338, 85] width 146 height 15
type input "[PERSON_NAME]"
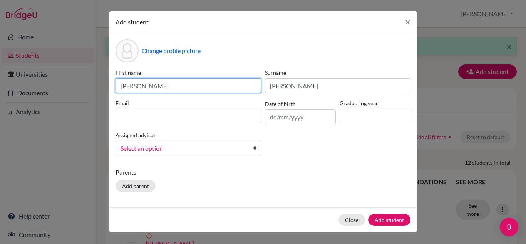
click at [161, 84] on input "[PERSON_NAME]" at bounding box center [189, 85] width 146 height 15
click at [159, 88] on input "kezhen ([PERSON_NAME])" at bounding box center [189, 85] width 146 height 15
click at [124, 86] on input "kezhen ([PERSON_NAME])" at bounding box center [189, 85] width 146 height 15
type input "[PERSON_NAME] ([PERSON_NAME])"
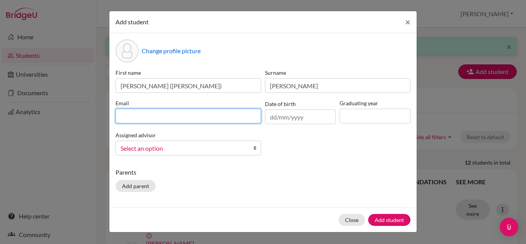
click at [131, 114] on input at bounding box center [189, 116] width 146 height 15
type input "[EMAIL_ADDRESS][DOMAIN_NAME]"
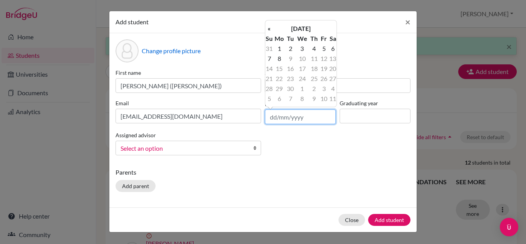
click at [274, 115] on input "text" at bounding box center [300, 116] width 71 height 15
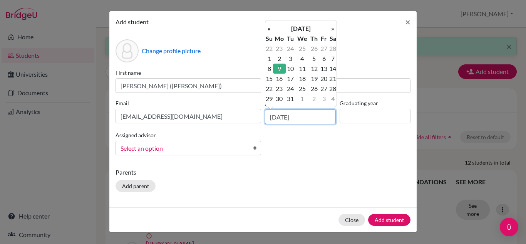
type input "[DATE]"
click at [361, 115] on input at bounding box center [375, 116] width 71 height 15
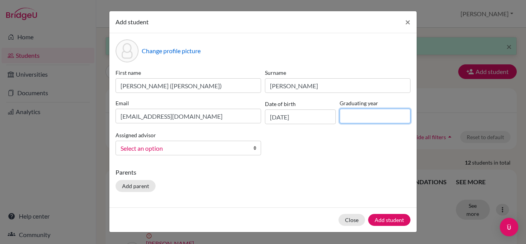
type input "2029"
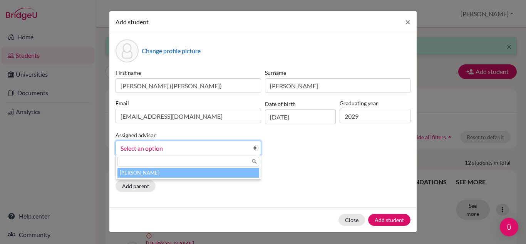
click at [256, 148] on b at bounding box center [257, 148] width 8 height 14
click at [225, 171] on li "[PERSON_NAME]" at bounding box center [188, 173] width 142 height 10
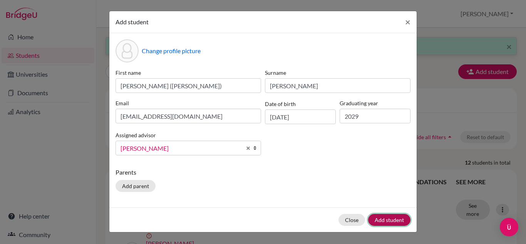
click at [387, 217] on button "Add student" at bounding box center [389, 220] width 42 height 12
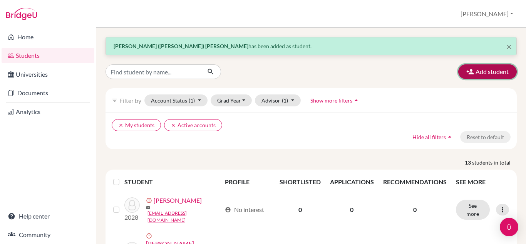
click at [490, 73] on button "Add student" at bounding box center [487, 71] width 59 height 15
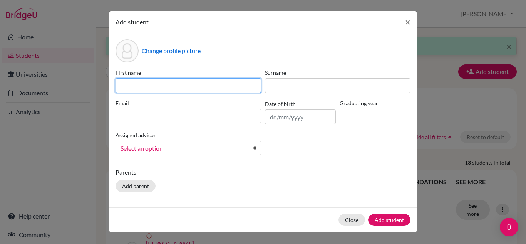
click at [141, 85] on input at bounding box center [189, 85] width 146 height 15
click at [129, 87] on input at bounding box center [189, 85] width 146 height 15
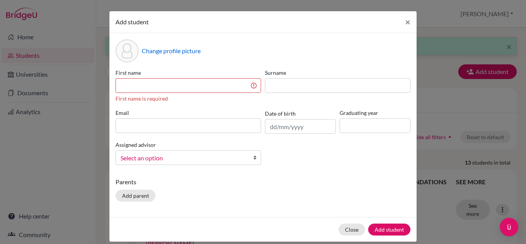
drag, startPoint x: 327, startPoint y: 76, endPoint x: 338, endPoint y: 81, distance: 12.4
click at [326, 68] on div "Change profile picture First name First name is required Surname Email Date of …" at bounding box center [262, 125] width 307 height 184
click at [124, 89] on input at bounding box center [189, 85] width 146 height 15
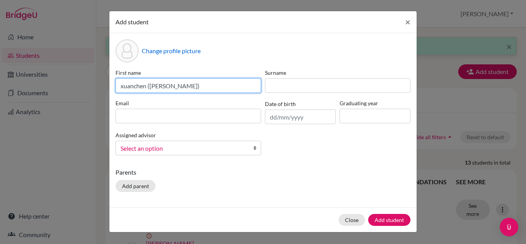
type input "xuanchen ([PERSON_NAME])"
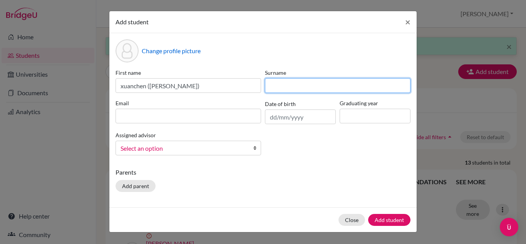
click at [283, 88] on input at bounding box center [338, 85] width 146 height 15
type input "Li"
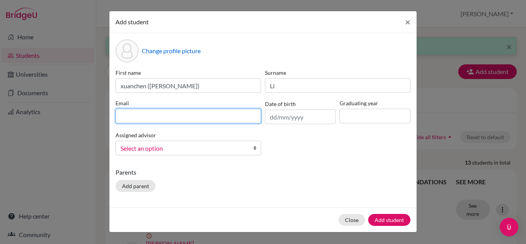
click at [149, 118] on input at bounding box center [189, 116] width 146 height 15
type input "[EMAIL_ADDRESS][DOMAIN_NAME]"
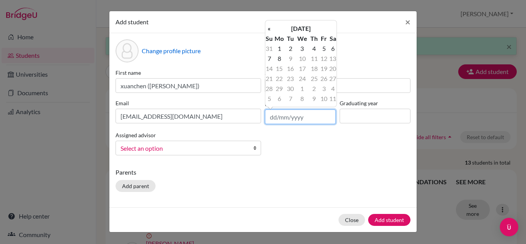
click at [276, 119] on input "text" at bounding box center [300, 116] width 71 height 15
click at [268, 31] on th "«" at bounding box center [269, 28] width 8 height 10
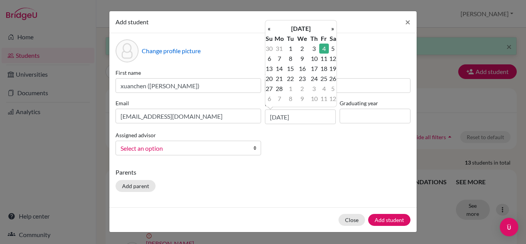
click at [325, 50] on td "4" at bounding box center [324, 49] width 10 height 10
type input "[DATE]"
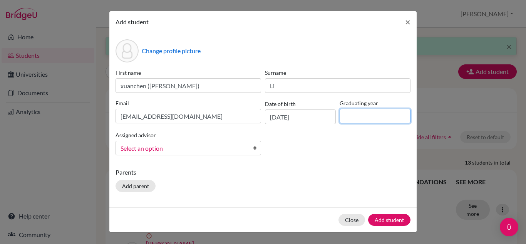
click at [351, 116] on input at bounding box center [375, 116] width 71 height 15
type input "2029"
click at [257, 147] on b at bounding box center [257, 148] width 8 height 14
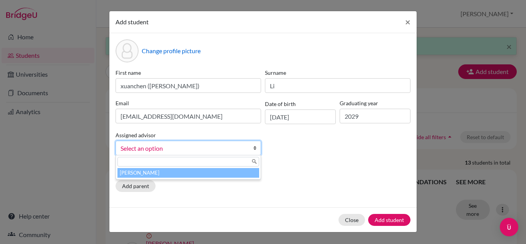
click at [210, 174] on li "[PERSON_NAME]" at bounding box center [188, 173] width 142 height 10
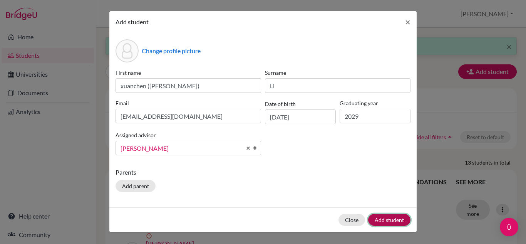
click at [378, 220] on button "Add student" at bounding box center [389, 220] width 42 height 12
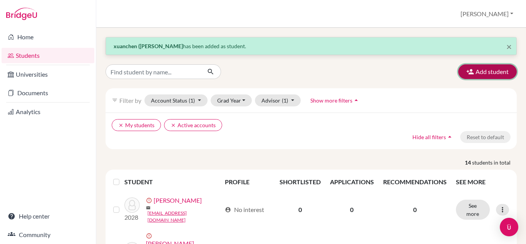
click at [471, 70] on button "Add student" at bounding box center [487, 71] width 59 height 15
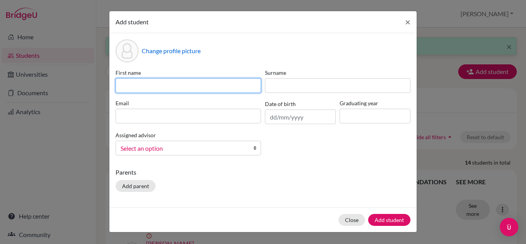
click at [147, 85] on input at bounding box center [189, 85] width 146 height 15
type input "chayada"
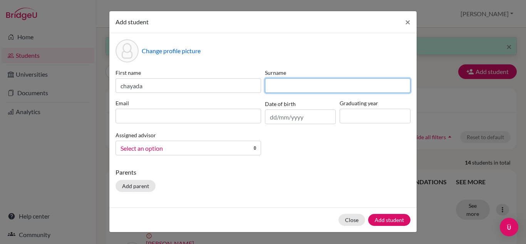
click at [285, 78] on input at bounding box center [338, 85] width 146 height 15
type input "rungsuwansakul"
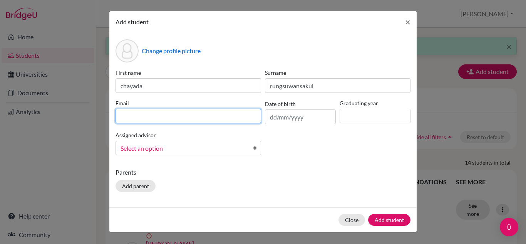
click at [234, 118] on input at bounding box center [189, 116] width 146 height 15
type input "[EMAIL_ADDRESS][DOMAIN_NAME]"
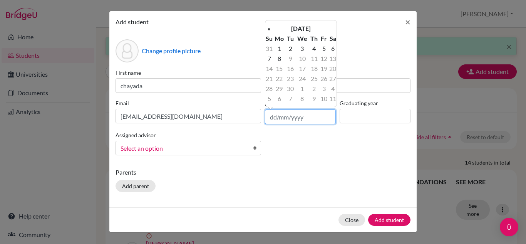
click at [278, 114] on input "text" at bounding box center [300, 116] width 71 height 15
click at [274, 118] on input "31711" at bounding box center [300, 116] width 71 height 15
click at [278, 116] on input "31711" at bounding box center [300, 116] width 71 height 15
click at [283, 116] on input "31/711" at bounding box center [300, 116] width 71 height 15
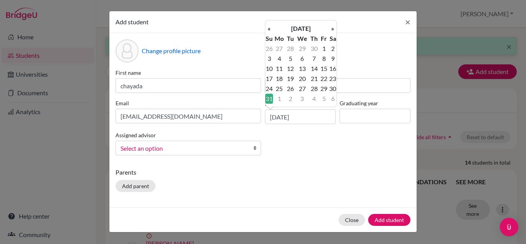
click at [267, 101] on td "31" at bounding box center [269, 99] width 8 height 10
type input "[DATE]"
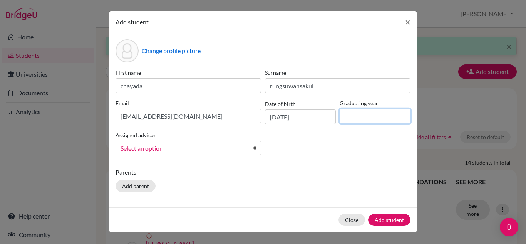
click at [361, 117] on input at bounding box center [375, 116] width 71 height 15
type input "2029"
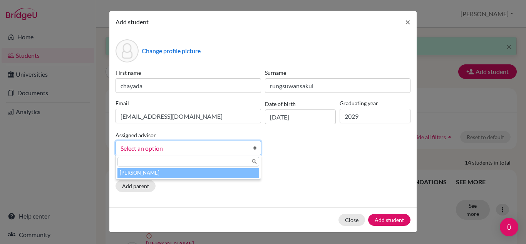
click at [255, 146] on b at bounding box center [257, 148] width 8 height 14
click at [206, 176] on li "[PERSON_NAME]" at bounding box center [188, 173] width 142 height 10
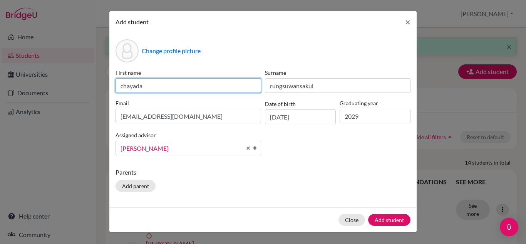
click at [122, 86] on input "chayada" at bounding box center [189, 85] width 146 height 15
type input "Chayada"
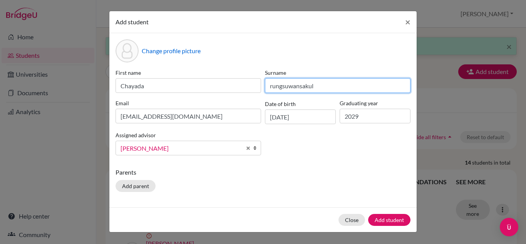
click at [272, 87] on input "rungsuwansakul" at bounding box center [338, 85] width 146 height 15
type input "Rungsuwansakul"
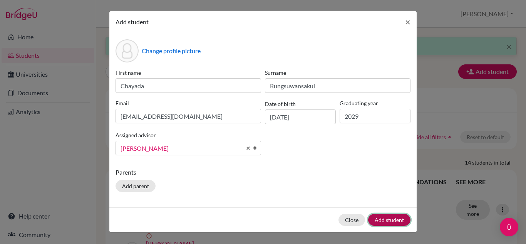
click at [387, 218] on button "Add student" at bounding box center [389, 220] width 42 height 12
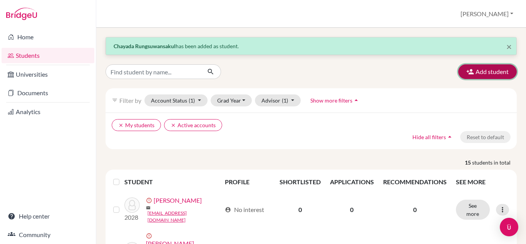
click at [478, 73] on button "Add student" at bounding box center [487, 71] width 59 height 15
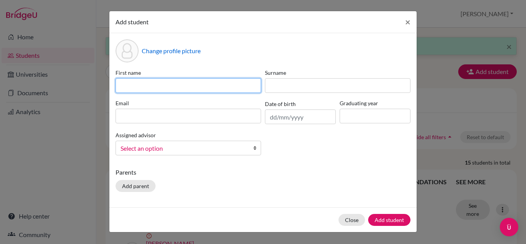
click at [144, 86] on input at bounding box center [189, 85] width 146 height 15
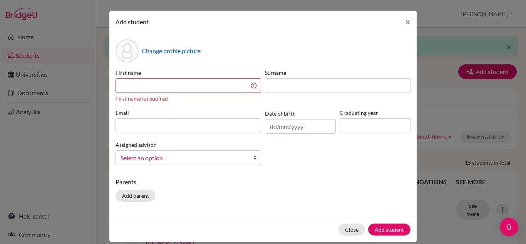
click at [214, 65] on div "Change profile picture First name First name is required Surname Email Date of …" at bounding box center [262, 125] width 307 height 184
click at [150, 87] on input at bounding box center [189, 85] width 146 height 15
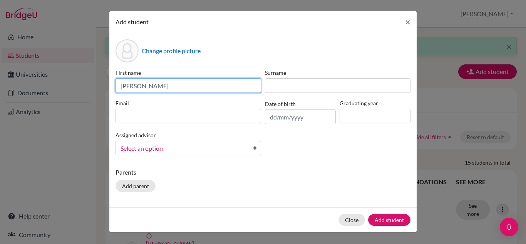
type input "[PERSON_NAME]"
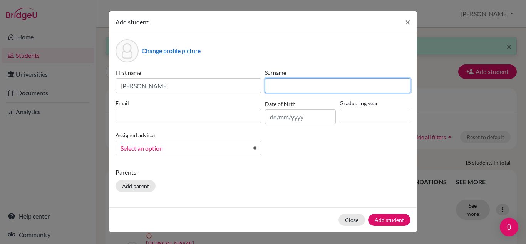
click at [302, 84] on input at bounding box center [338, 85] width 146 height 15
type input "Ewins"
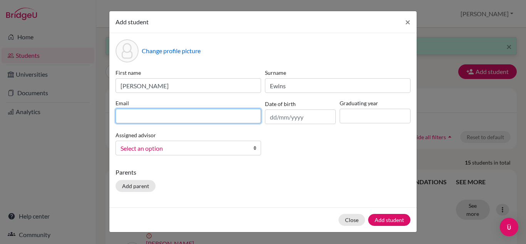
click at [190, 121] on input at bounding box center [189, 116] width 146 height 15
type input "[EMAIL_ADDRESS][DOMAIN_NAME]"
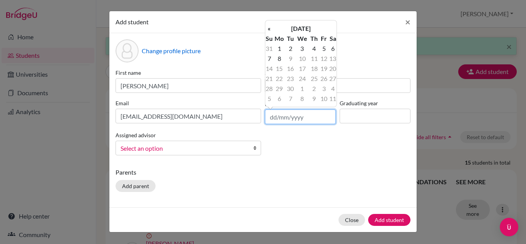
click at [275, 118] on input "text" at bounding box center [300, 116] width 71 height 15
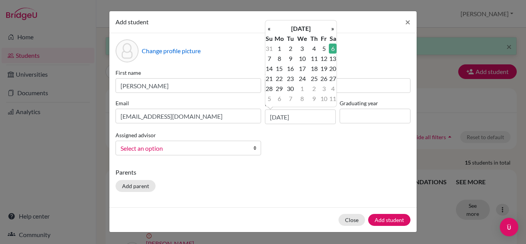
click at [330, 45] on td "6" at bounding box center [333, 49] width 8 height 10
type input "[DATE]"
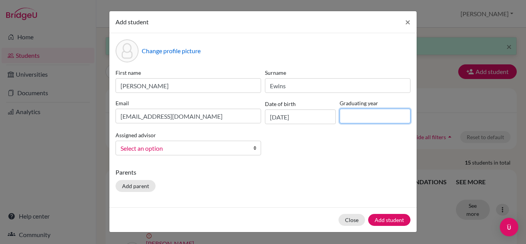
click at [355, 113] on input at bounding box center [375, 116] width 71 height 15
type input "2029"
click at [164, 146] on span "Select an option" at bounding box center [184, 148] width 126 height 10
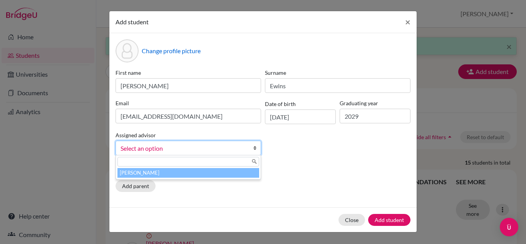
click at [183, 171] on li "[PERSON_NAME]" at bounding box center [188, 173] width 142 height 10
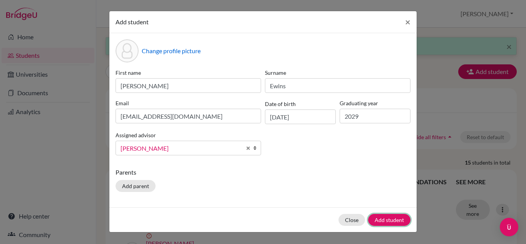
click at [385, 218] on button "Add student" at bounding box center [389, 220] width 42 height 12
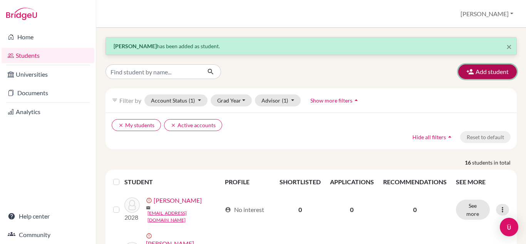
click at [479, 71] on button "Add student" at bounding box center [487, 71] width 59 height 15
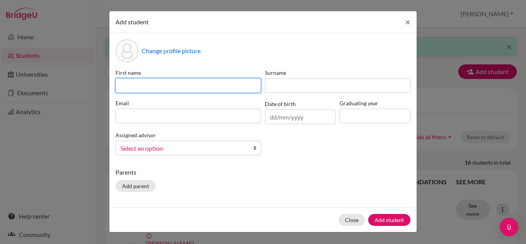
click at [149, 80] on input at bounding box center [189, 85] width 146 height 15
type input "warantorn"
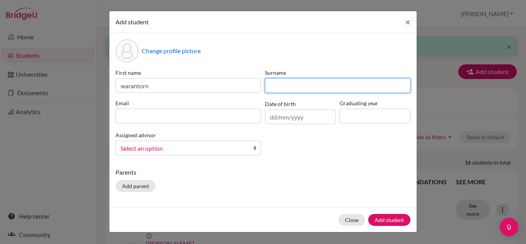
click at [268, 85] on input at bounding box center [338, 85] width 146 height 15
type input "March"
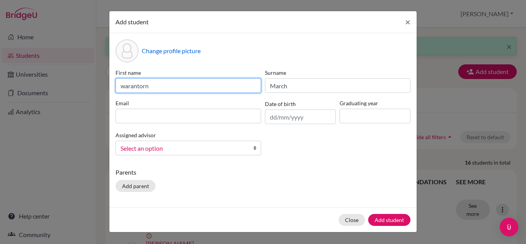
click at [124, 87] on input "warantorn" at bounding box center [189, 85] width 146 height 15
type input "Warantorn"
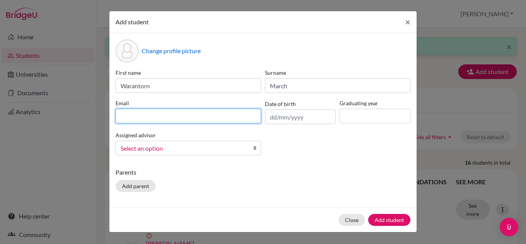
click at [121, 114] on input at bounding box center [189, 116] width 146 height 15
type input "[EMAIL_ADDRESS][DOMAIN_NAME]"
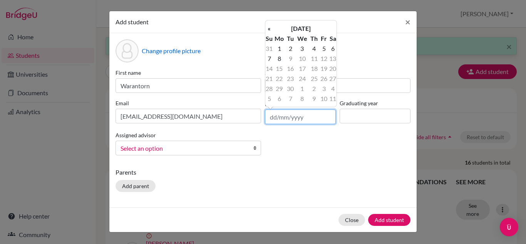
click at [270, 119] on input "text" at bounding box center [300, 116] width 71 height 15
type input "1"
type input "[DATE]"
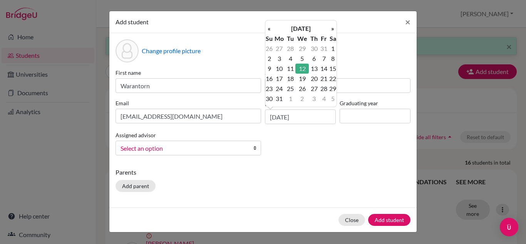
click at [302, 70] on td "12" at bounding box center [301, 69] width 13 height 10
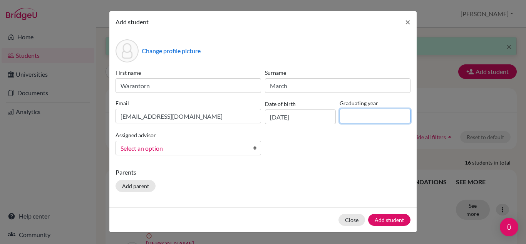
click at [356, 113] on input at bounding box center [375, 116] width 71 height 15
type input "2029"
click at [207, 150] on span "Select an option" at bounding box center [184, 148] width 126 height 10
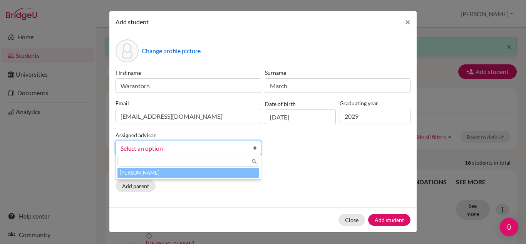
click at [171, 175] on li "[PERSON_NAME]" at bounding box center [188, 173] width 142 height 10
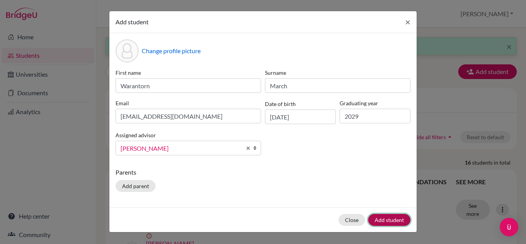
click at [384, 220] on button "Add student" at bounding box center [389, 220] width 42 height 12
